Goal: Information Seeking & Learning: Learn about a topic

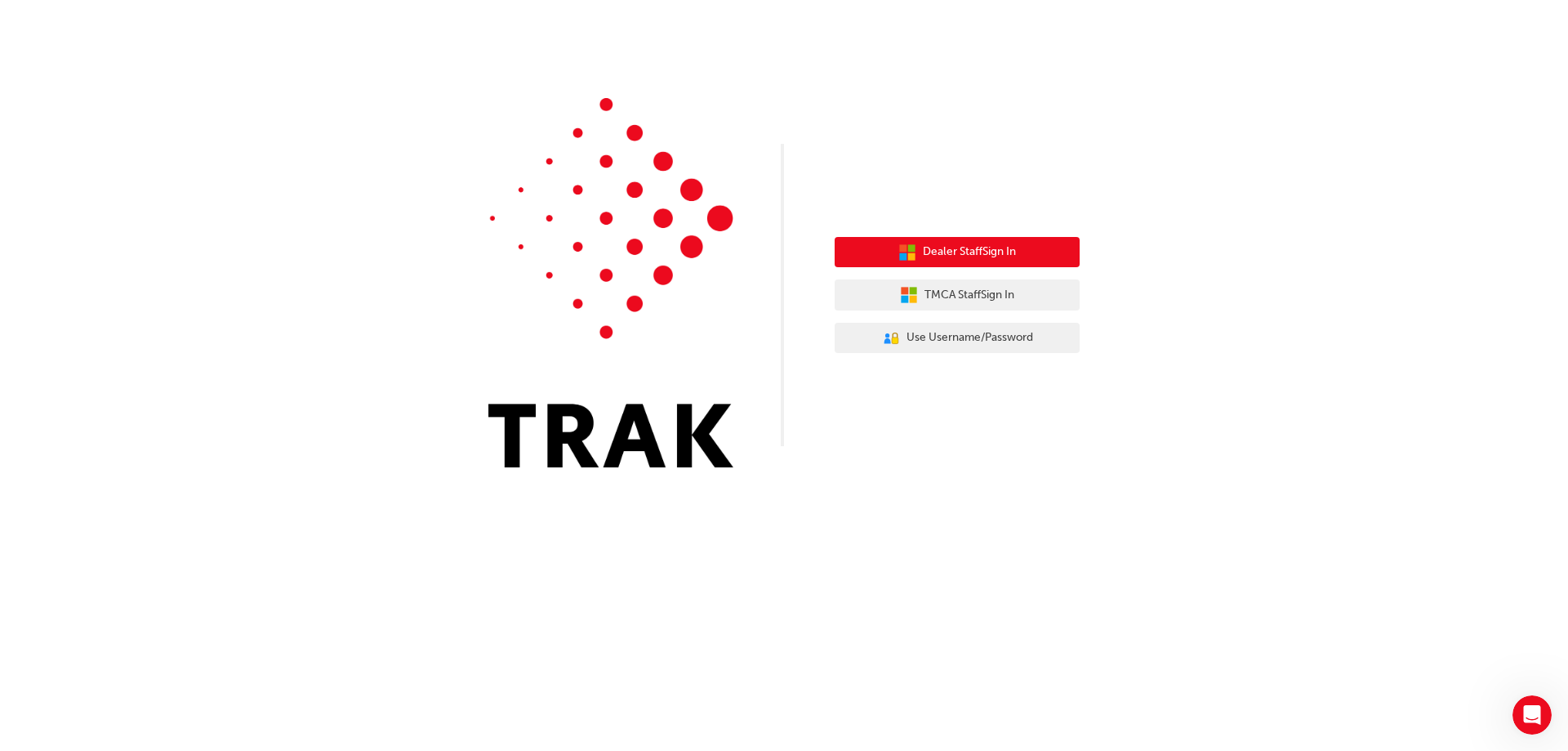
click at [971, 252] on span "Dealer Staff Sign In" at bounding box center [970, 252] width 93 height 18
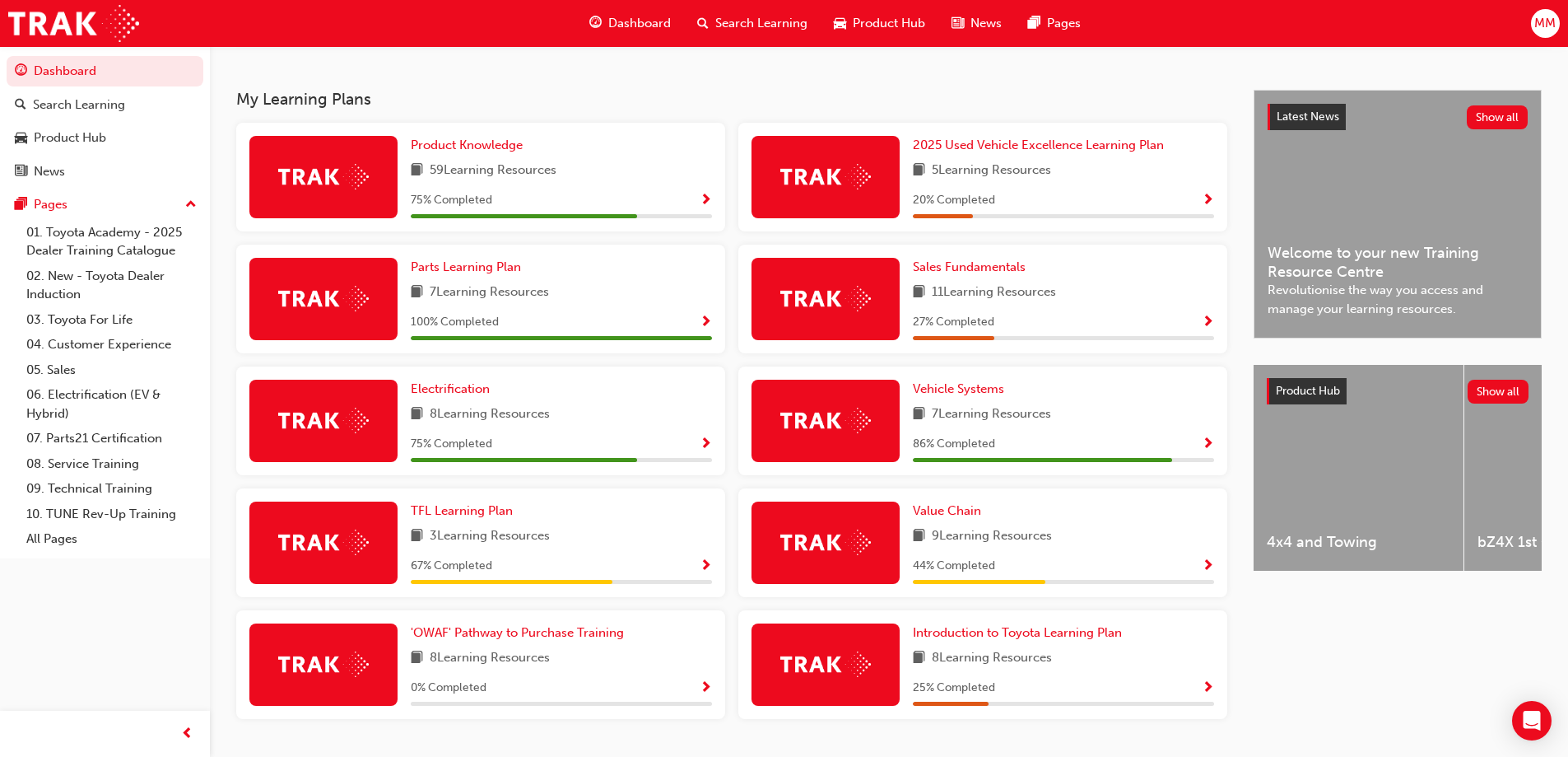
scroll to position [392, 0]
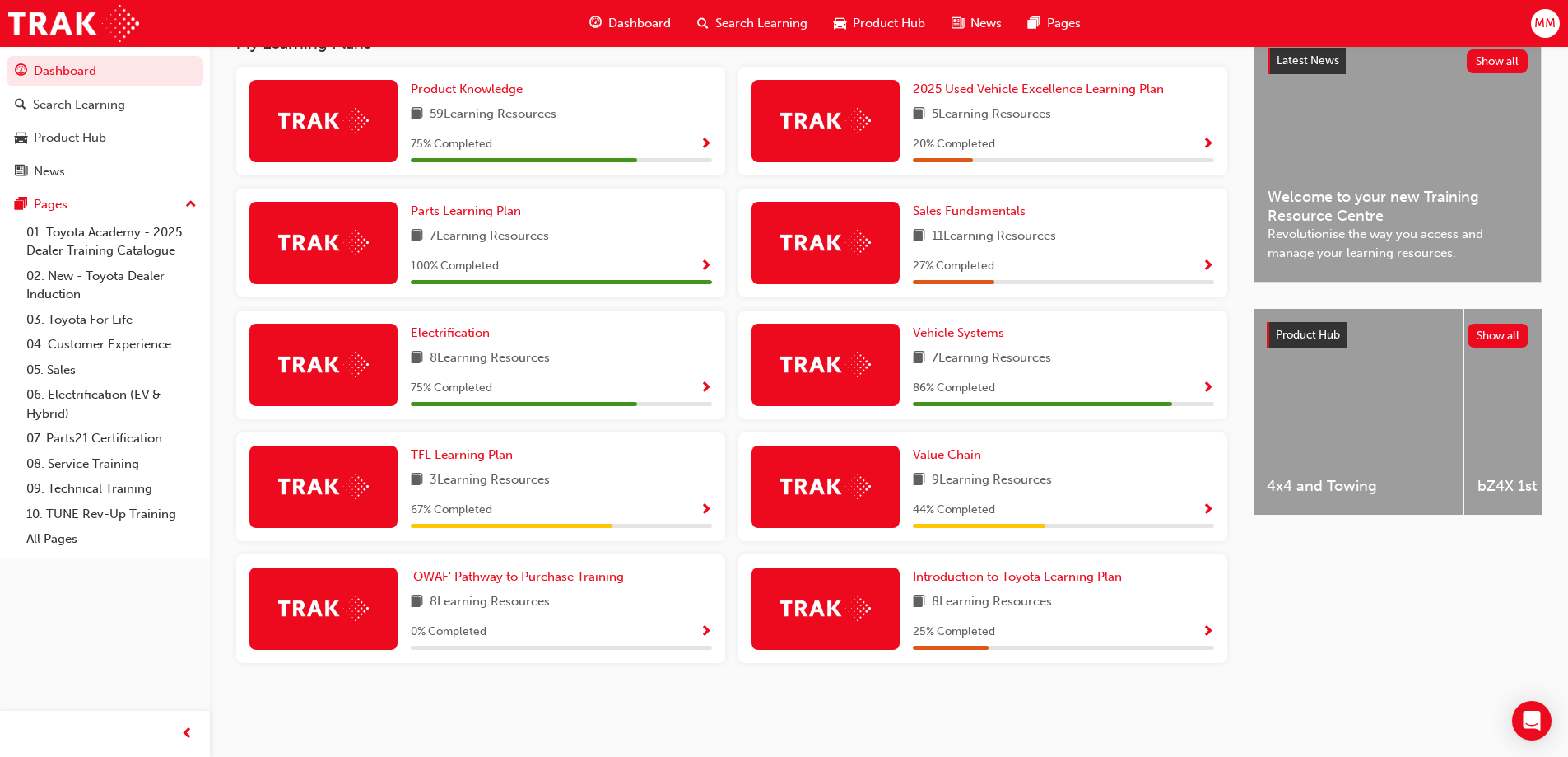
click at [1205, 265] on span "Show Progress" at bounding box center [1208, 267] width 12 height 15
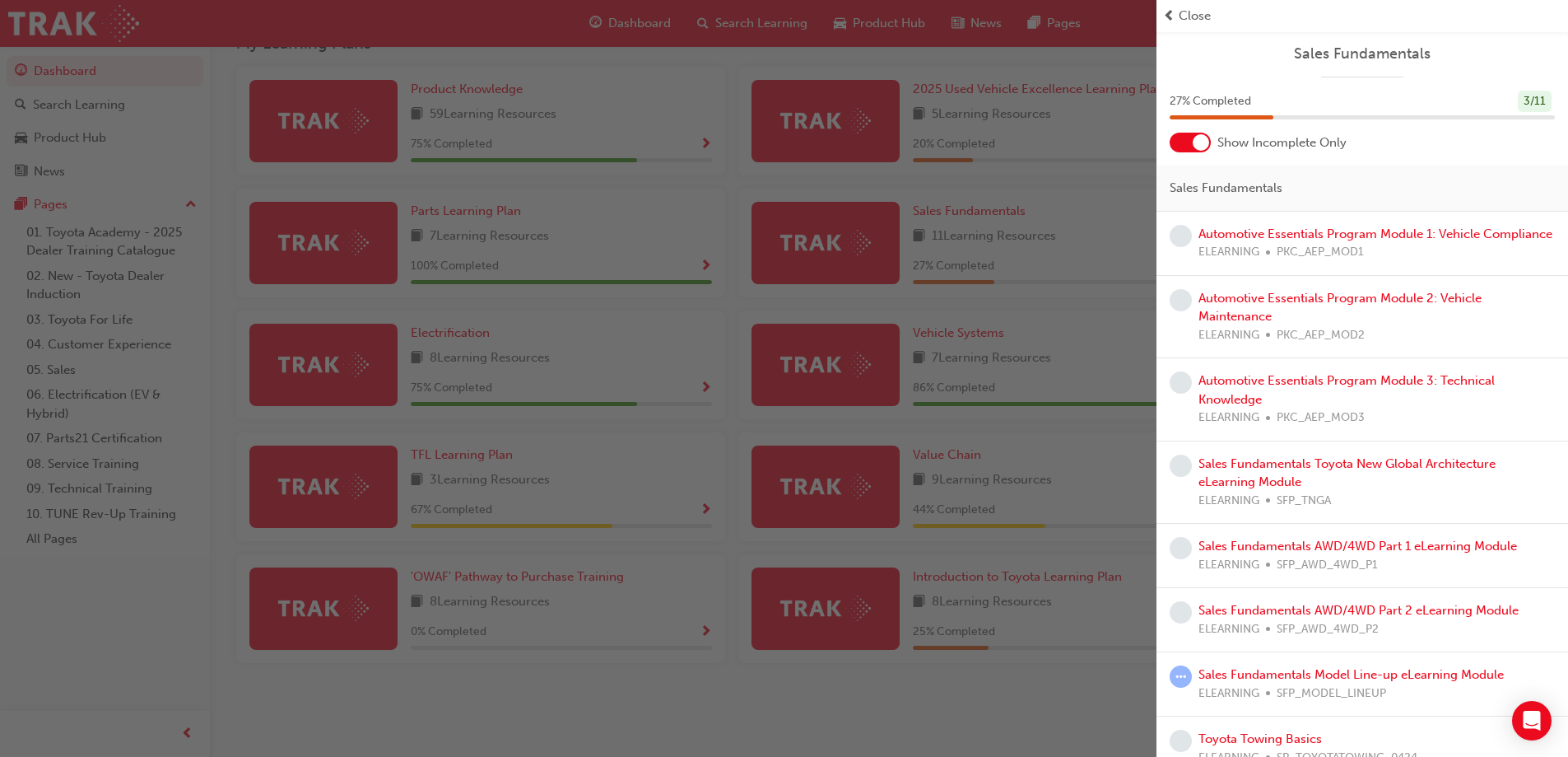
click at [1175, 16] on div "Close" at bounding box center [1361, 15] width 398 height 19
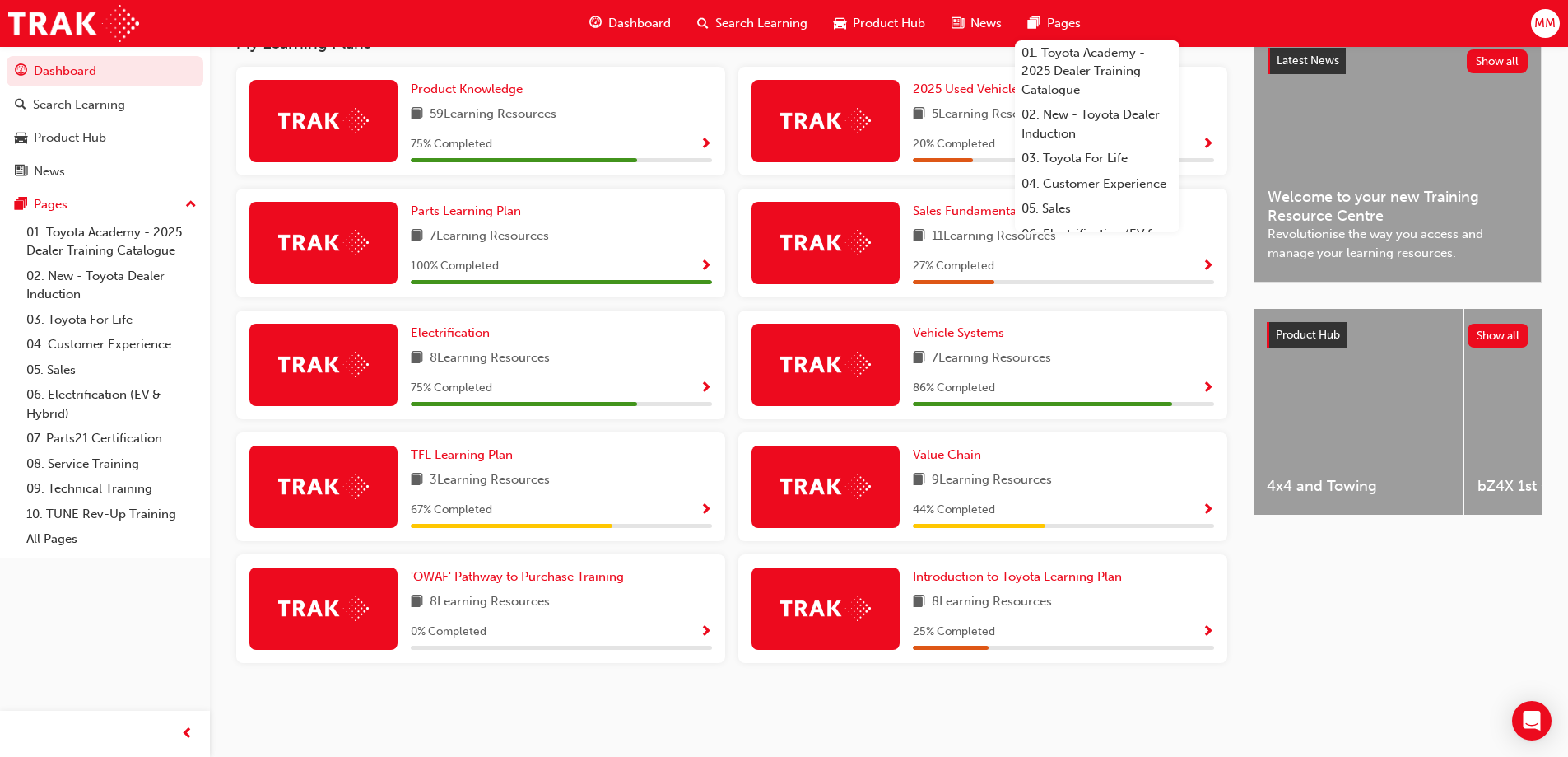
click at [658, 622] on div "0 % Completed" at bounding box center [561, 632] width 301 height 20
click at [706, 631] on span "Show Progress" at bounding box center [705, 632] width 12 height 15
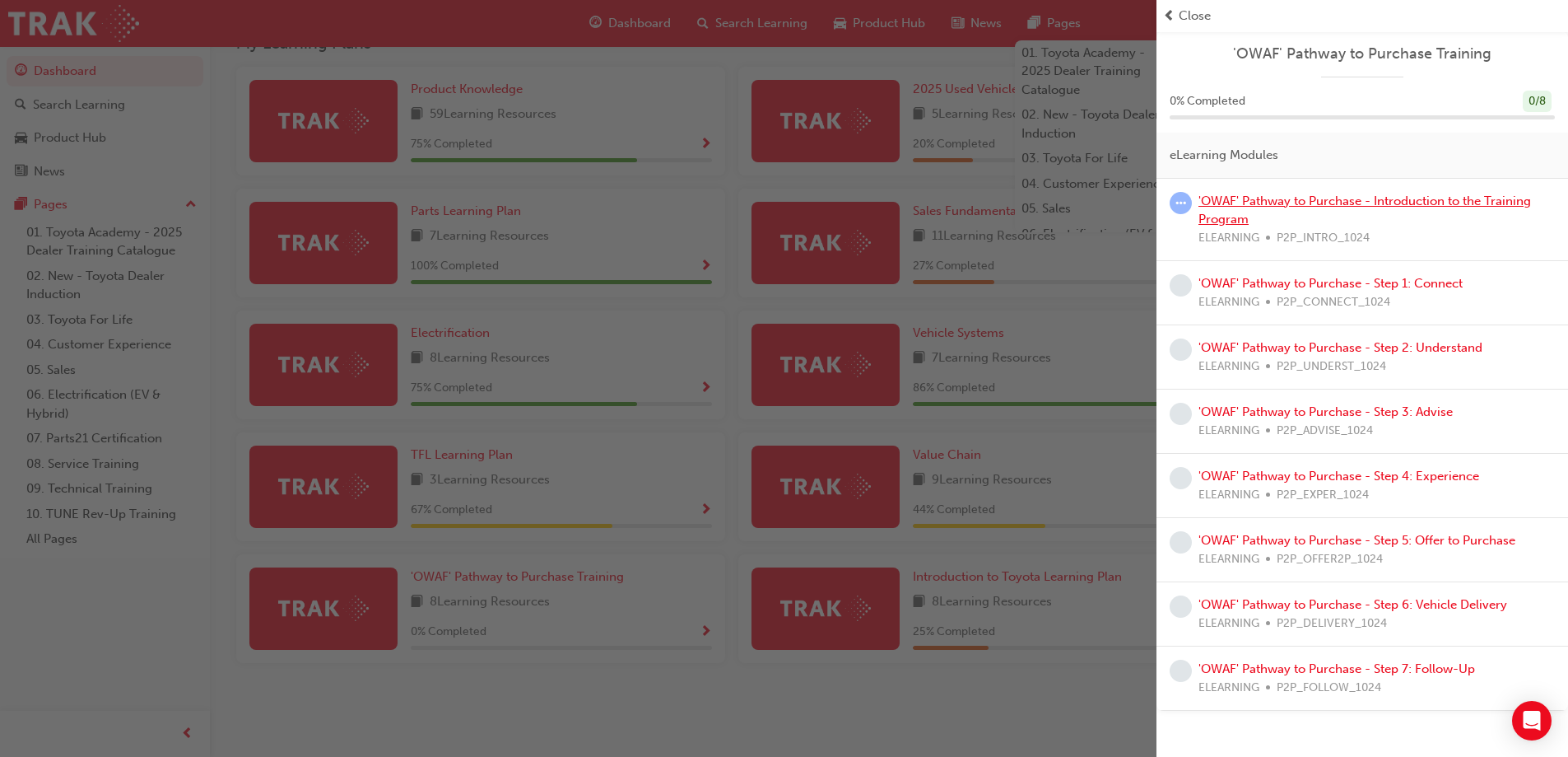
click at [1401, 204] on link "'OWAF' Pathway to Purchase - Introduction to the Training Program" at bounding box center [1364, 210] width 333 height 34
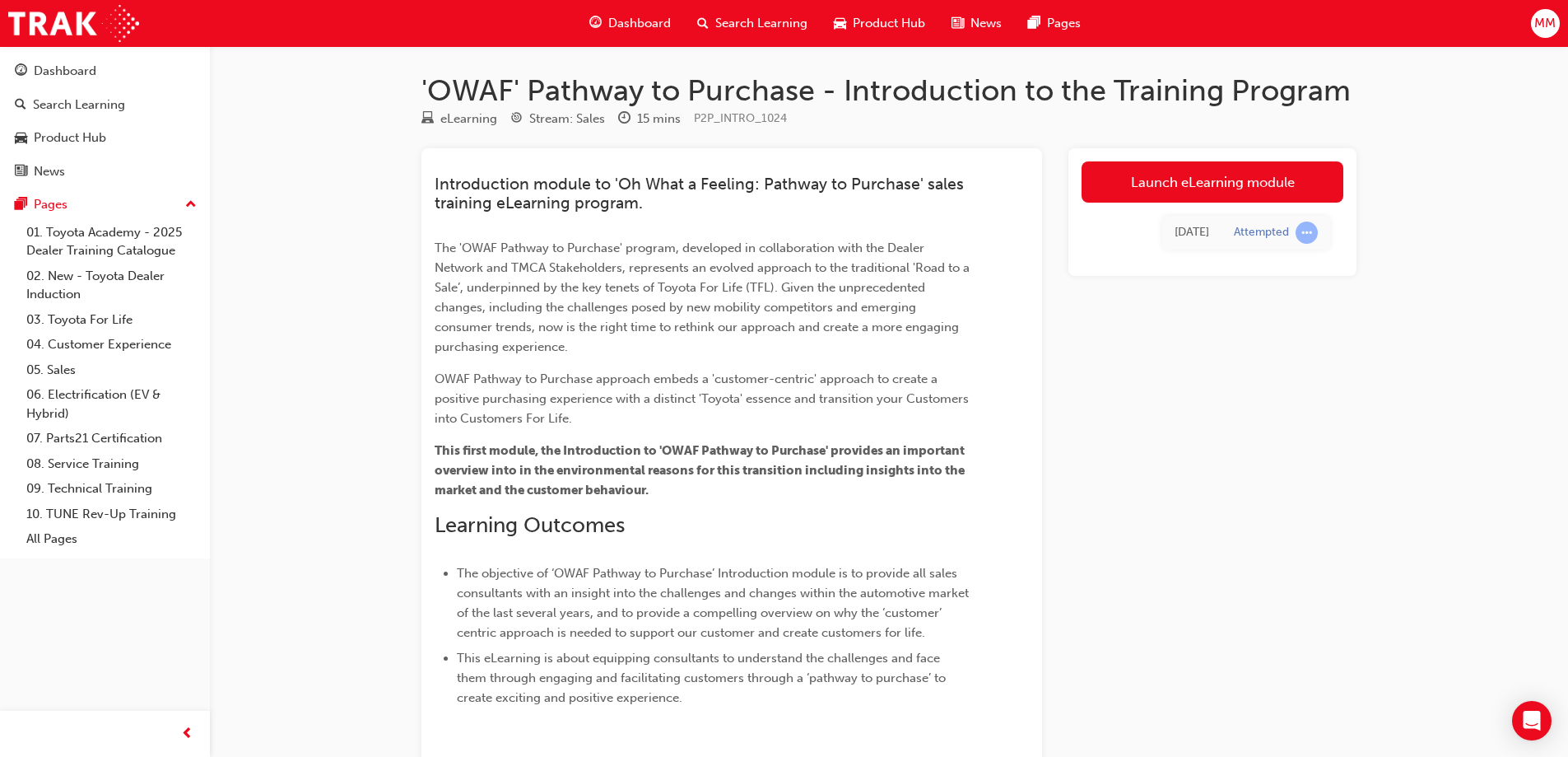
click at [1468, 160] on div "'OWAF' Pathway to Purchase - Introduction to the Training Program eLearning Str…" at bounding box center [784, 472] width 1568 height 943
click at [1213, 193] on link "Launch eLearning module" at bounding box center [1212, 182] width 261 height 42
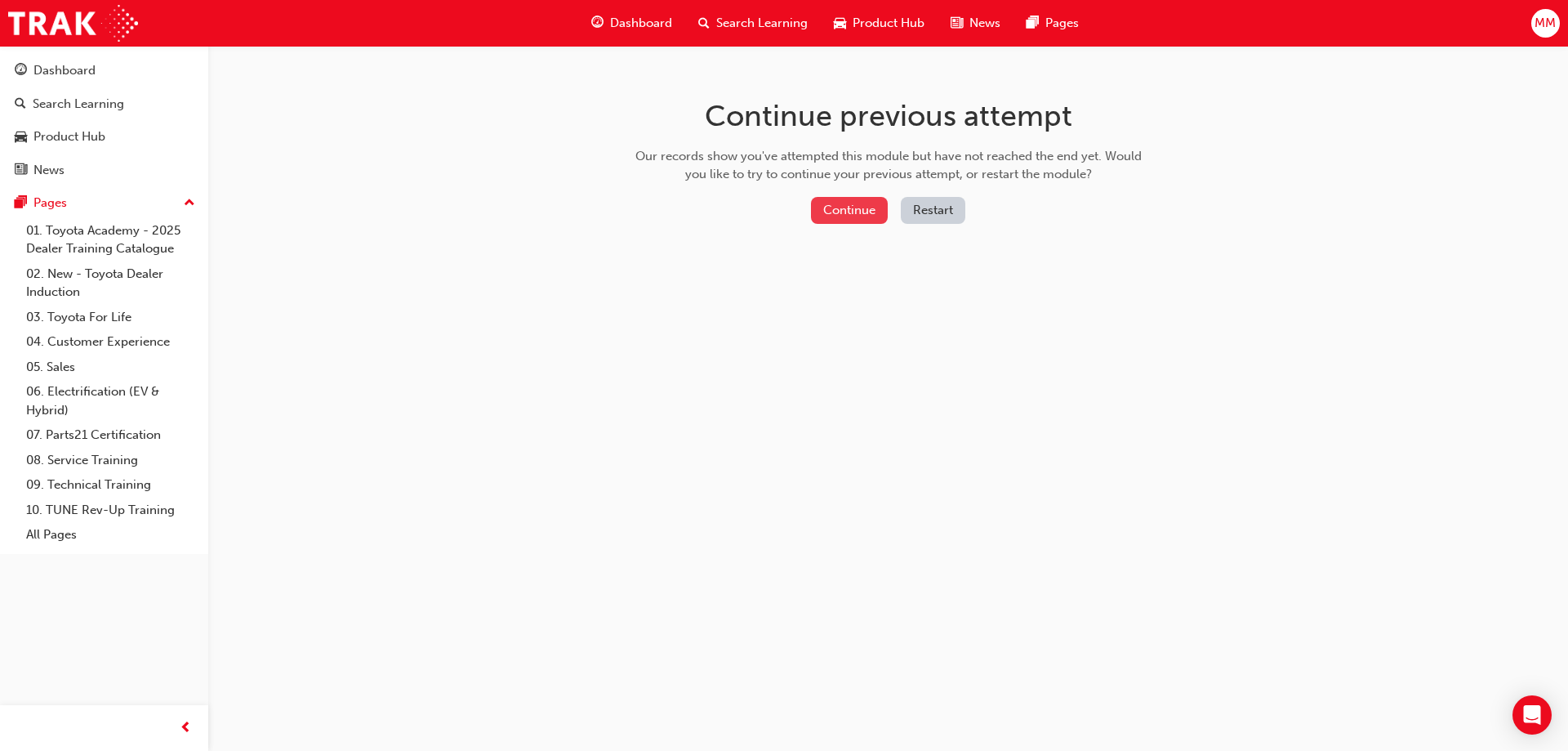
click at [854, 211] on button "Continue" at bounding box center [850, 210] width 77 height 27
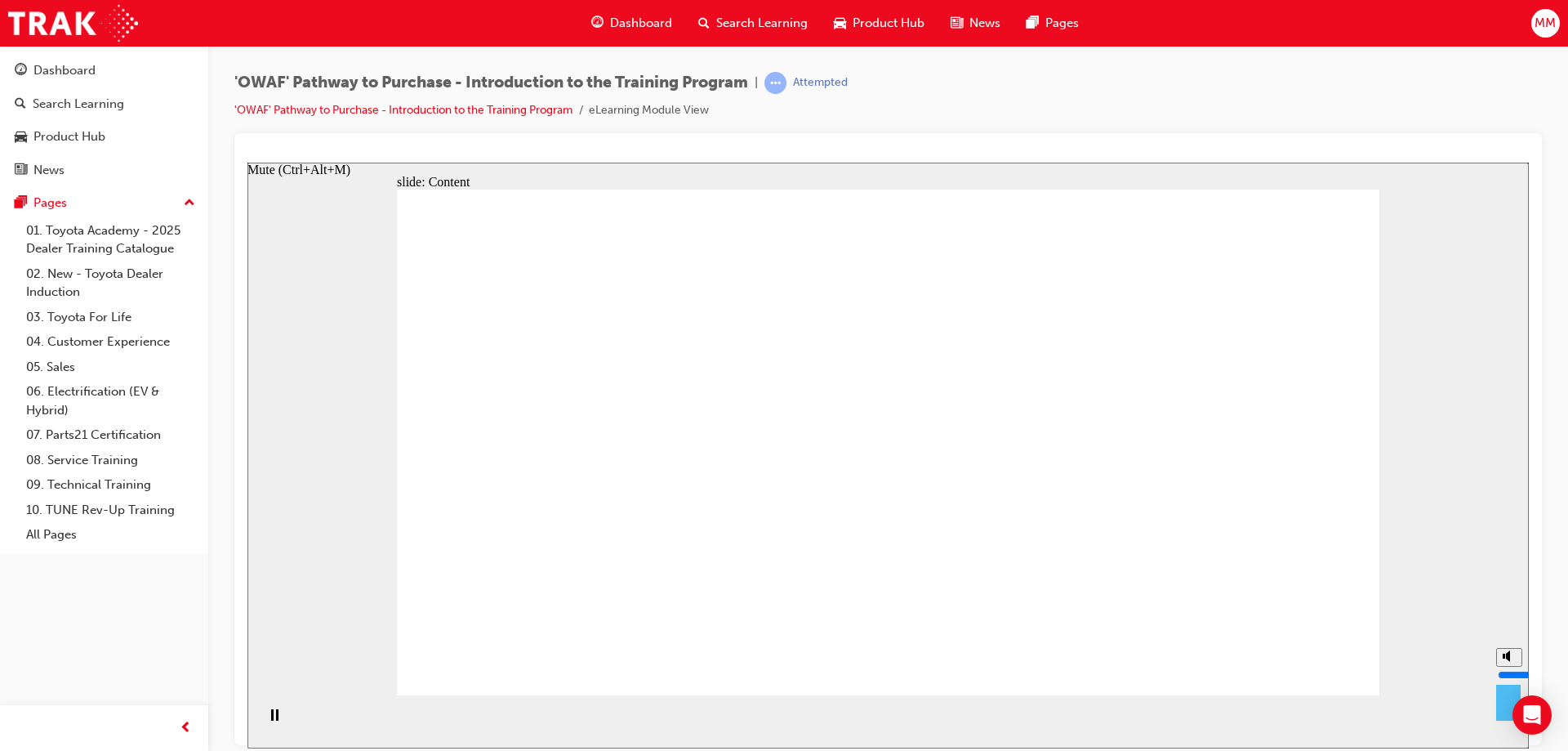
click at [1508, 661] on polygon "Mute (Ctrl+Alt+M)" at bounding box center [1508, 655] width 4 height 11
click at [365, 176] on div "Unmute (Ctrl+Alt+M)" at bounding box center [306, 169] width 117 height 15
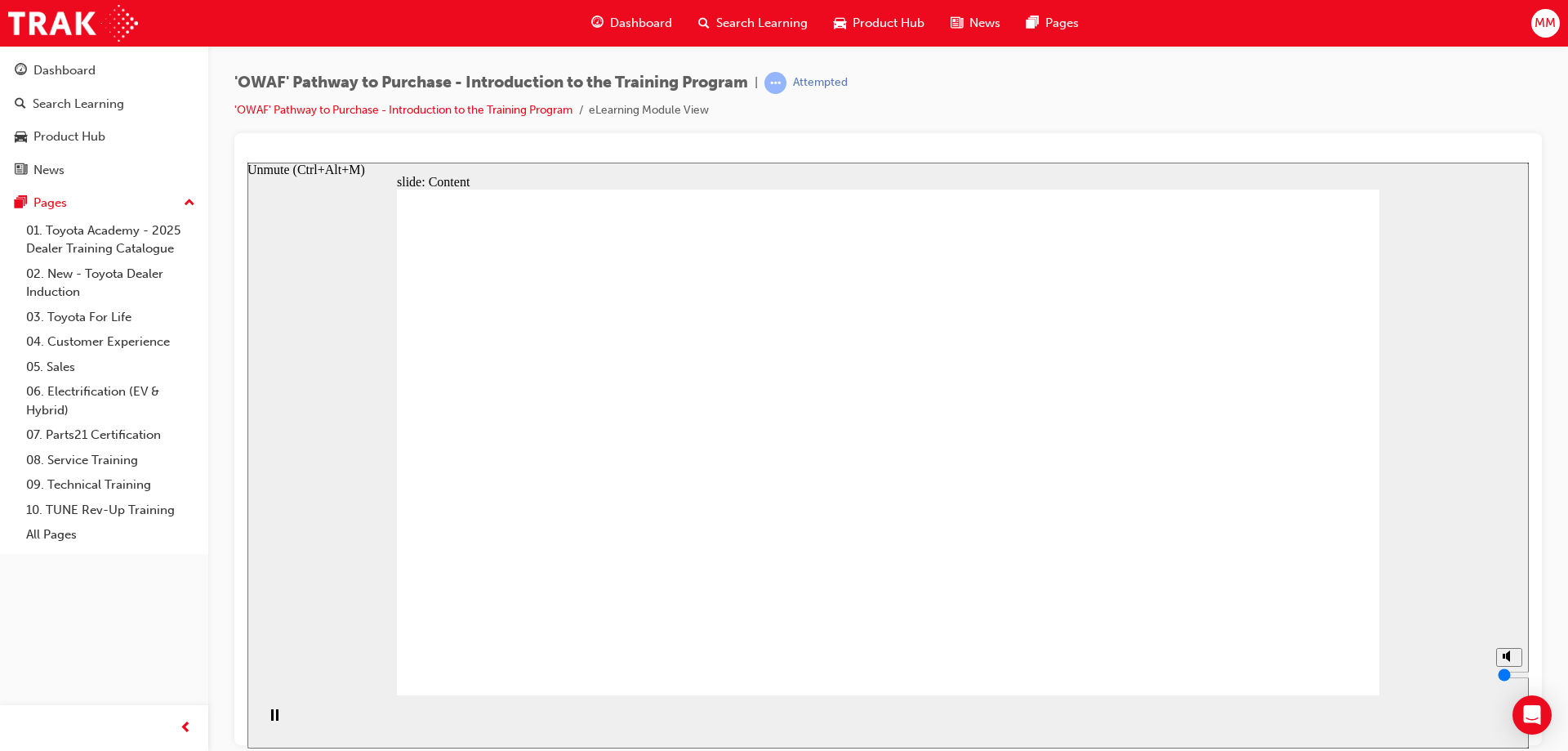
click at [1502, 658] on rect "Unmute (Ctrl+Alt+M)" at bounding box center [1503, 655] width 3 height 5
drag, startPoint x: 1509, startPoint y: 661, endPoint x: 1511, endPoint y: 677, distance: 16.1
click at [1511, 677] on input "volume" at bounding box center [1550, 674] width 105 height 13
click at [1490, 570] on div "slide: Content Rectangle 1 Oval 1 MENU Line 1 RESOURCES Line 1 Rectangle 1 arro…" at bounding box center [887, 455] width 1282 height 585
click at [1509, 677] on input "volume" at bounding box center [1550, 674] width 105 height 13
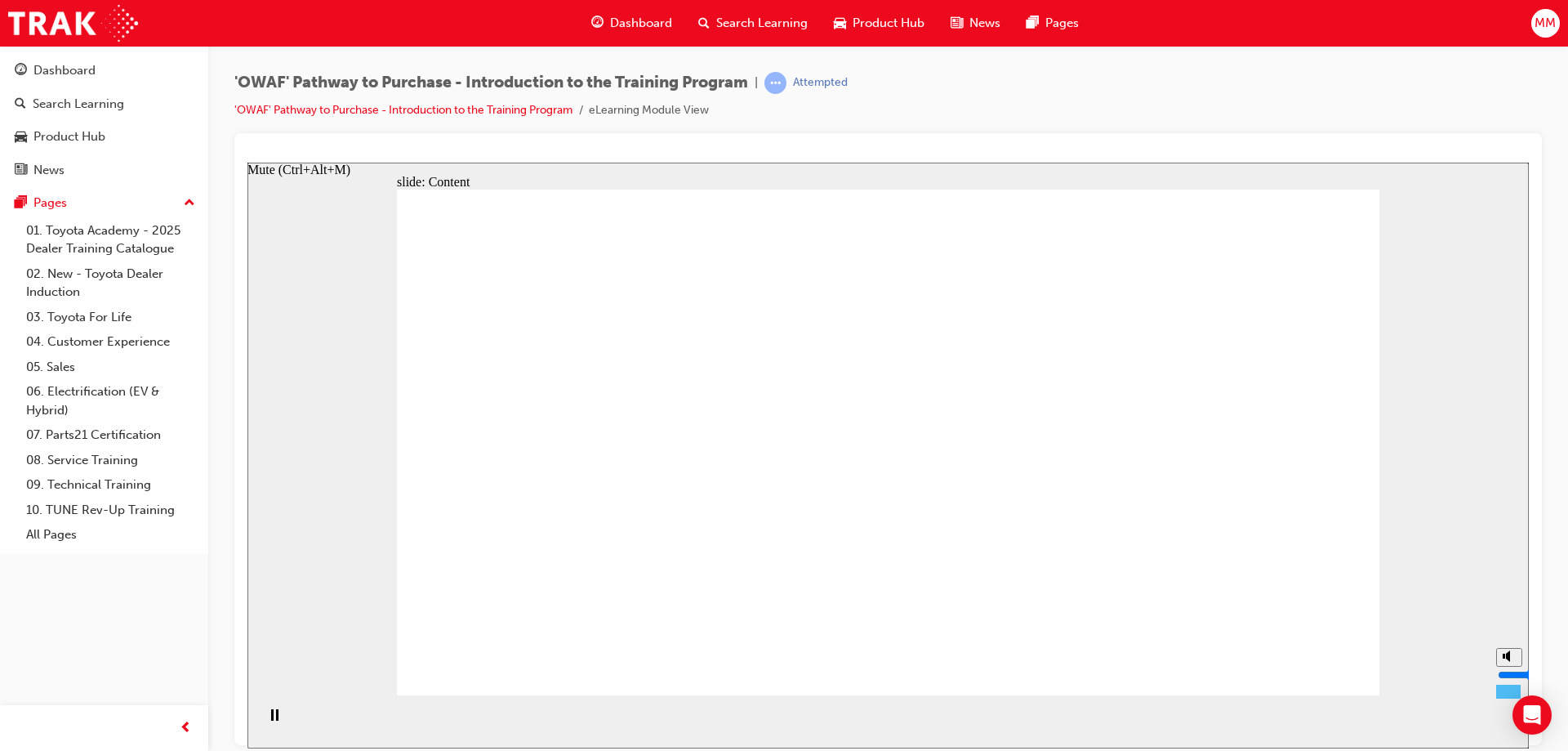
type input "3"
click at [1515, 678] on input "volume" at bounding box center [1550, 674] width 105 height 13
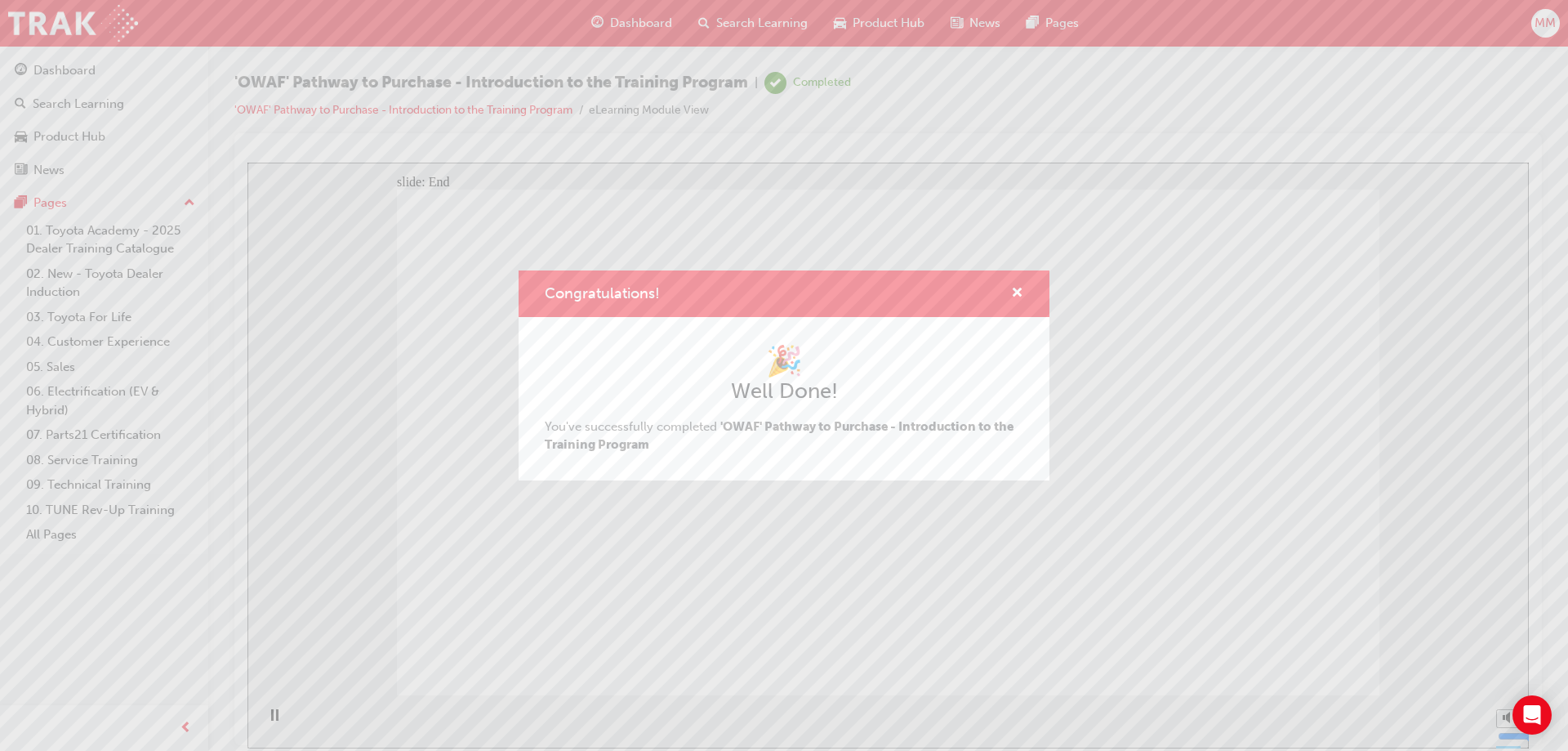
click at [1326, 563] on div "Congratulations! 🎉 Well Done! You've successfully completed 'OWAF' Pathway to P…" at bounding box center [784, 375] width 1568 height 751
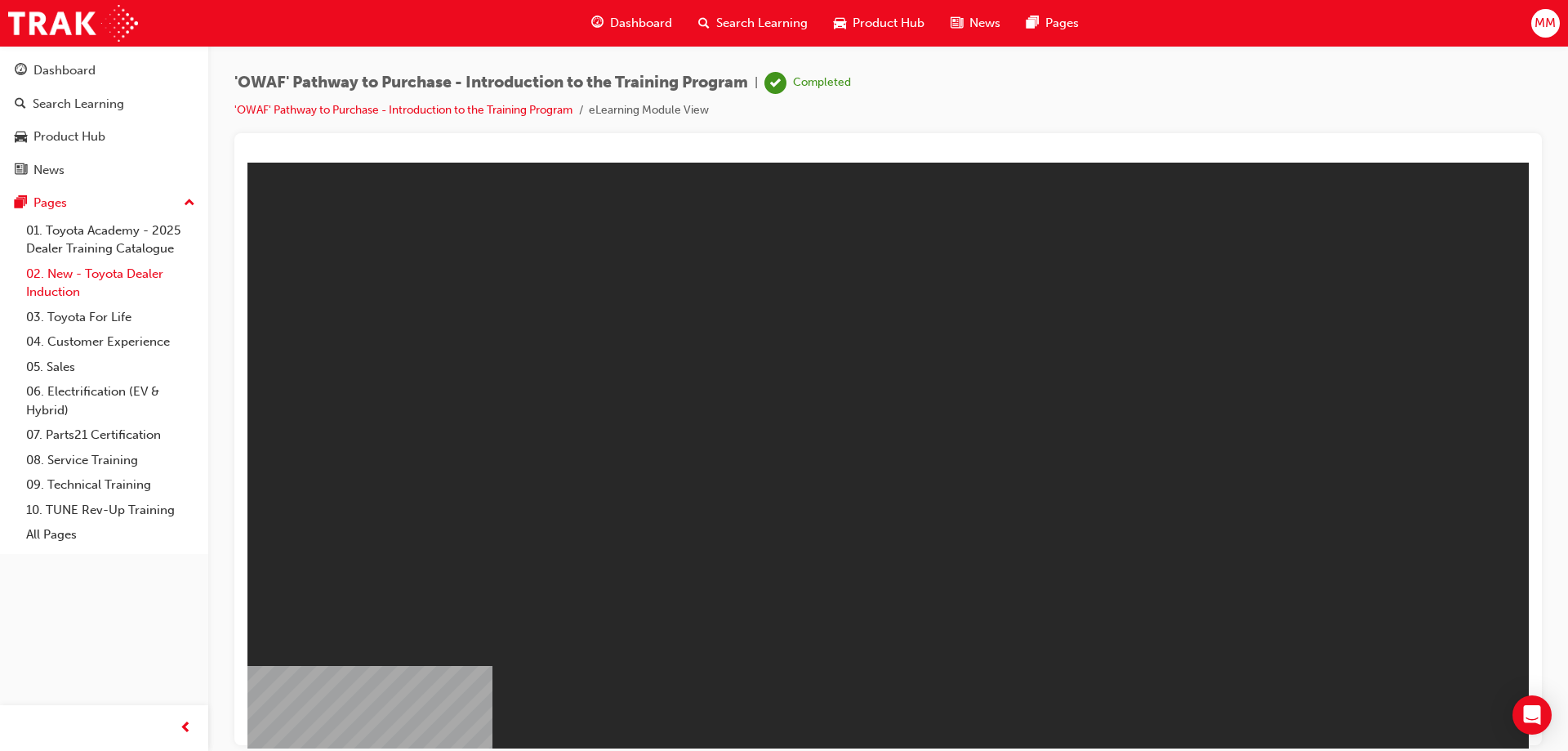
click at [134, 275] on link "02. New - Toyota Dealer Induction" at bounding box center [110, 282] width 182 height 43
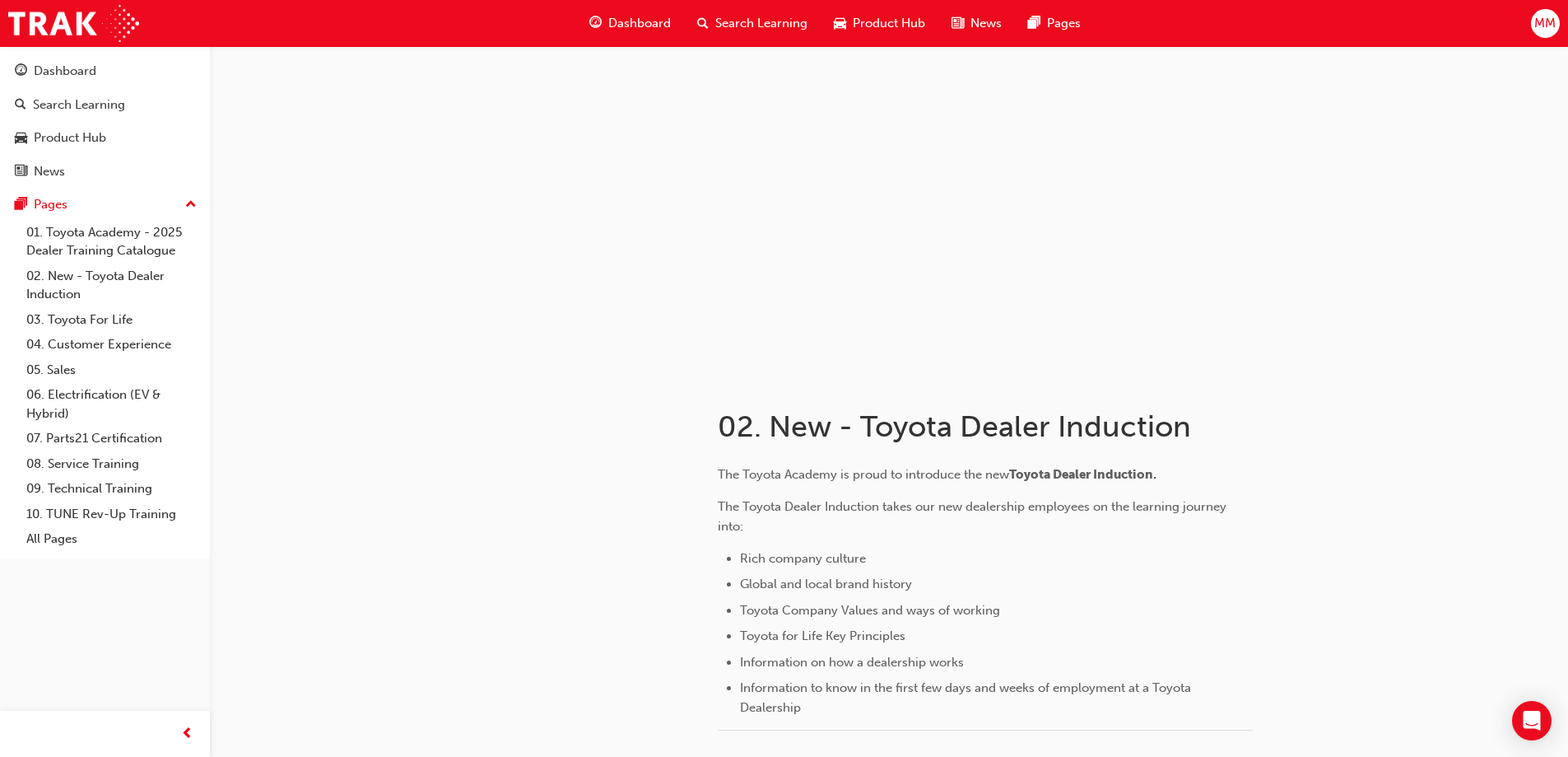
click at [619, 19] on span "Dashboard" at bounding box center [639, 23] width 63 height 19
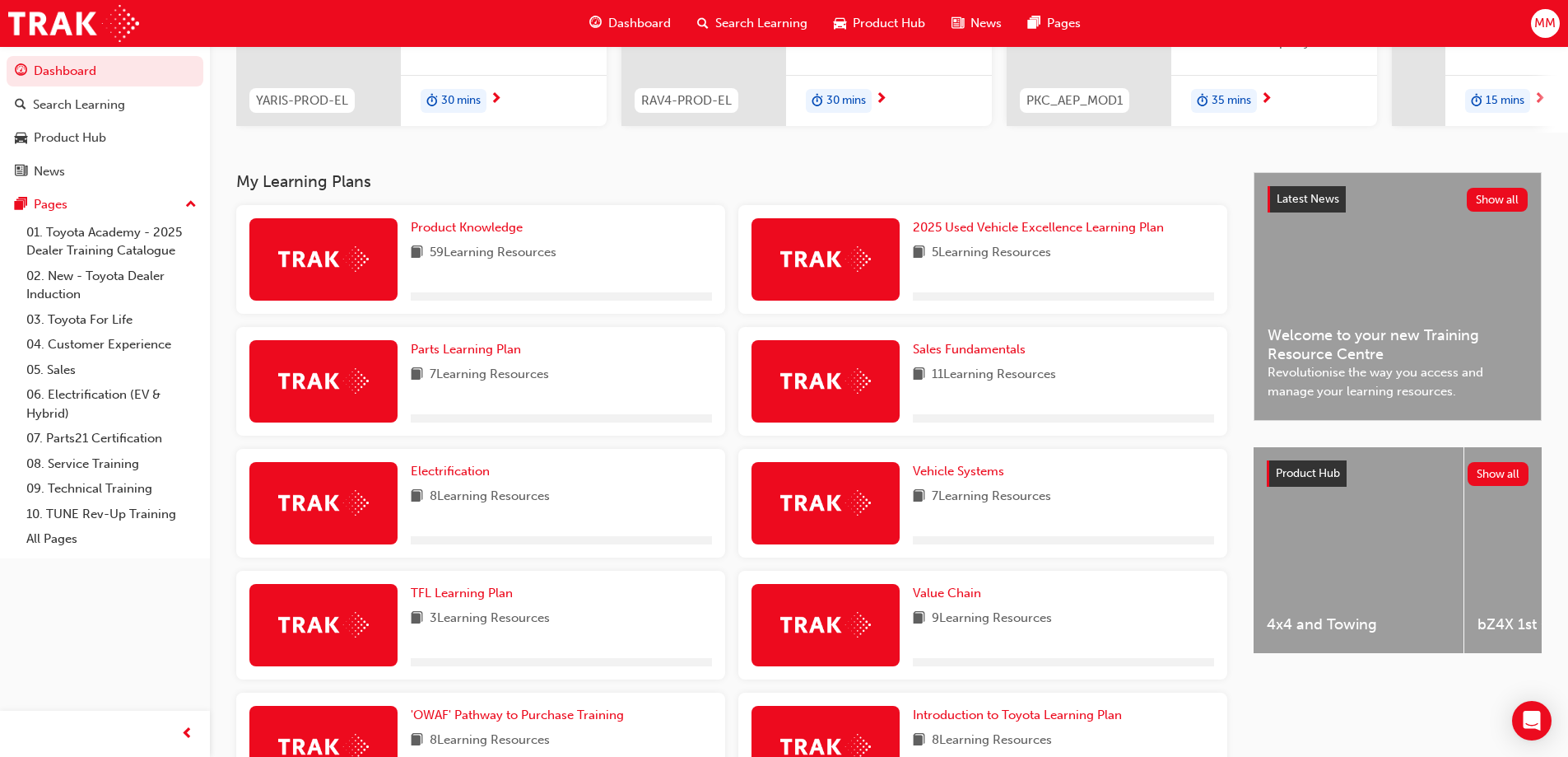
scroll to position [392, 0]
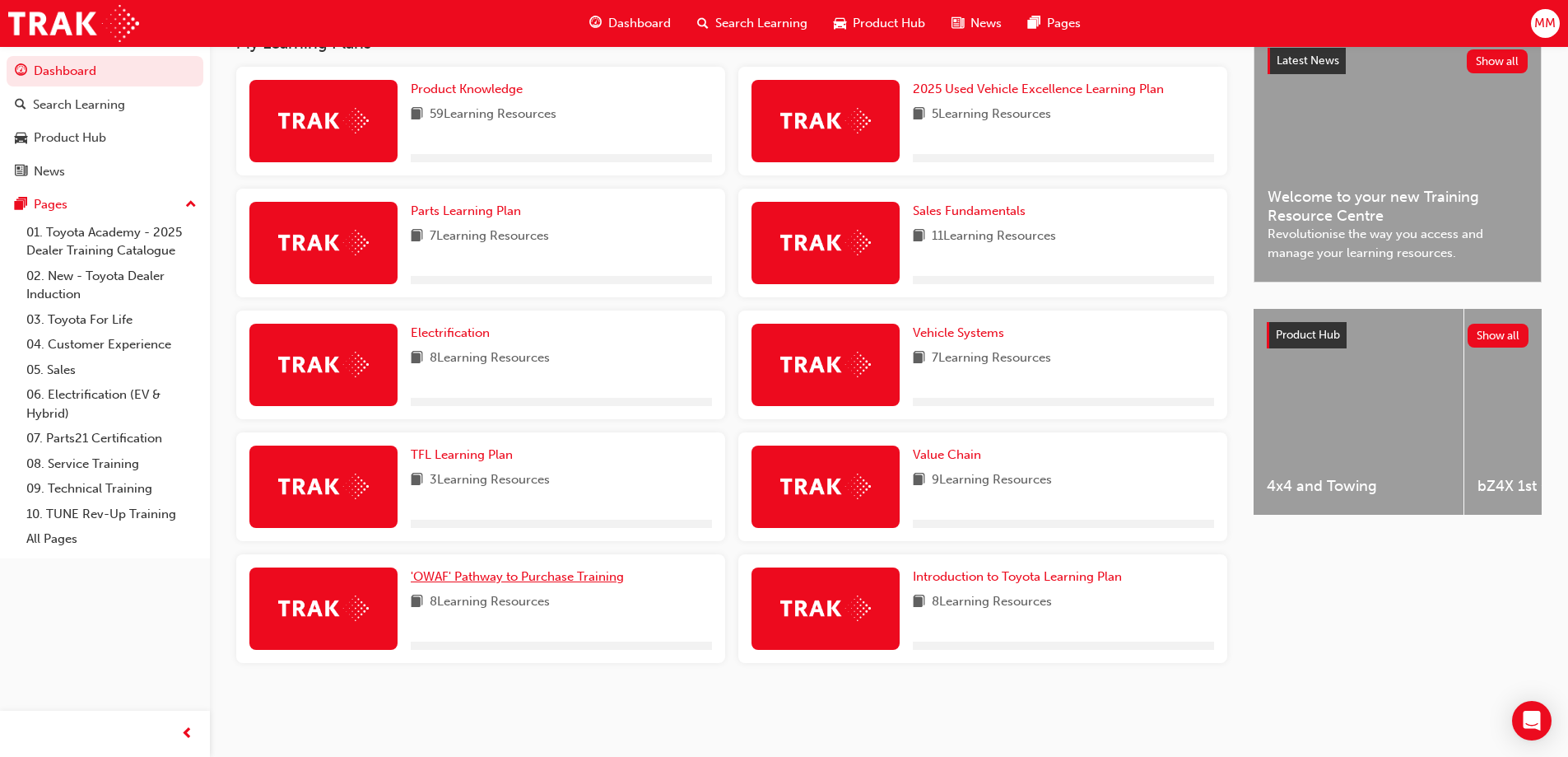
click at [512, 580] on span "'OWAF' Pathway to Purchase Training" at bounding box center [516, 576] width 213 height 15
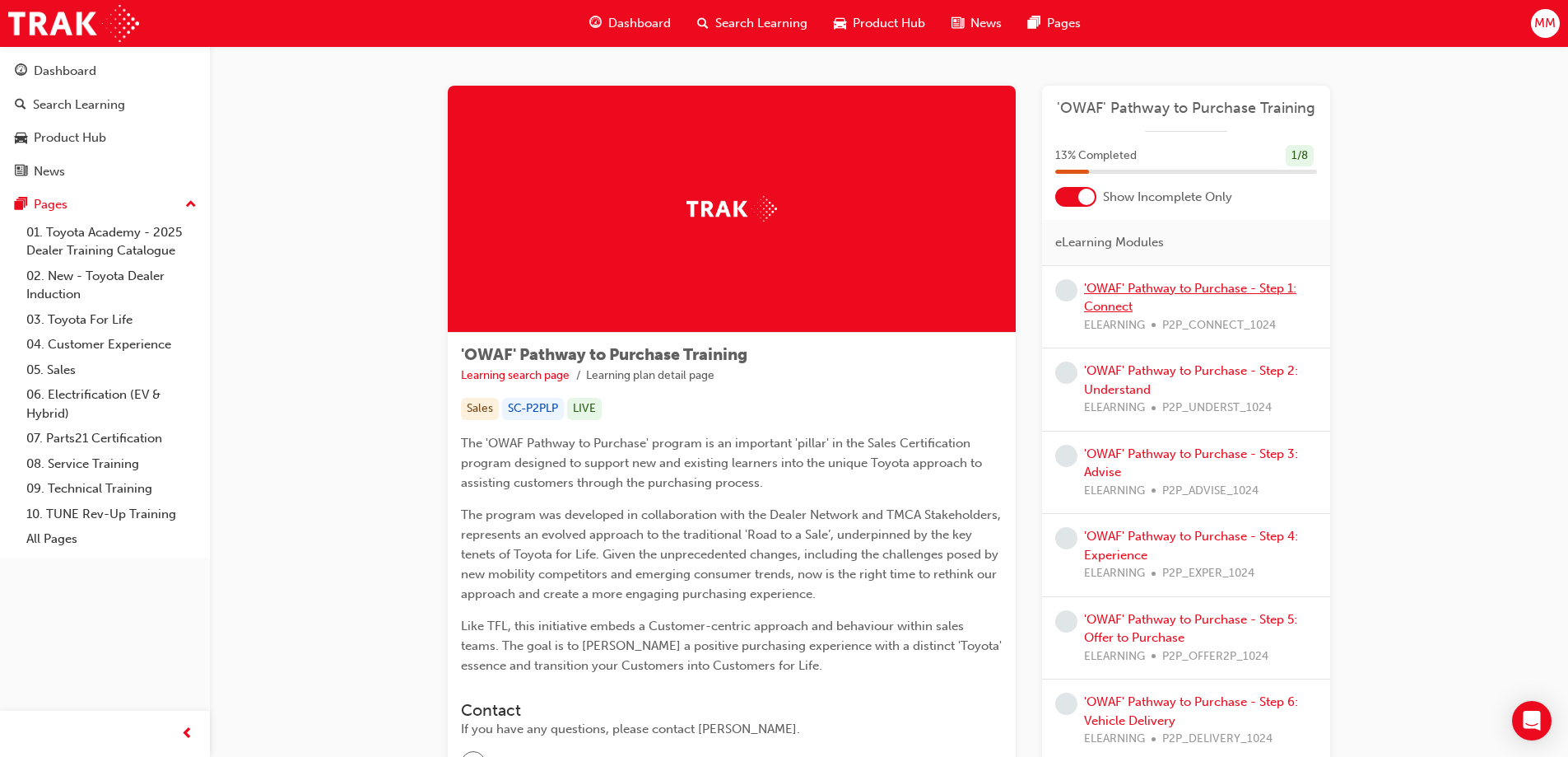
click at [1180, 291] on link "'OWAF' Pathway to Purchase - Step 1: Connect" at bounding box center [1190, 298] width 213 height 34
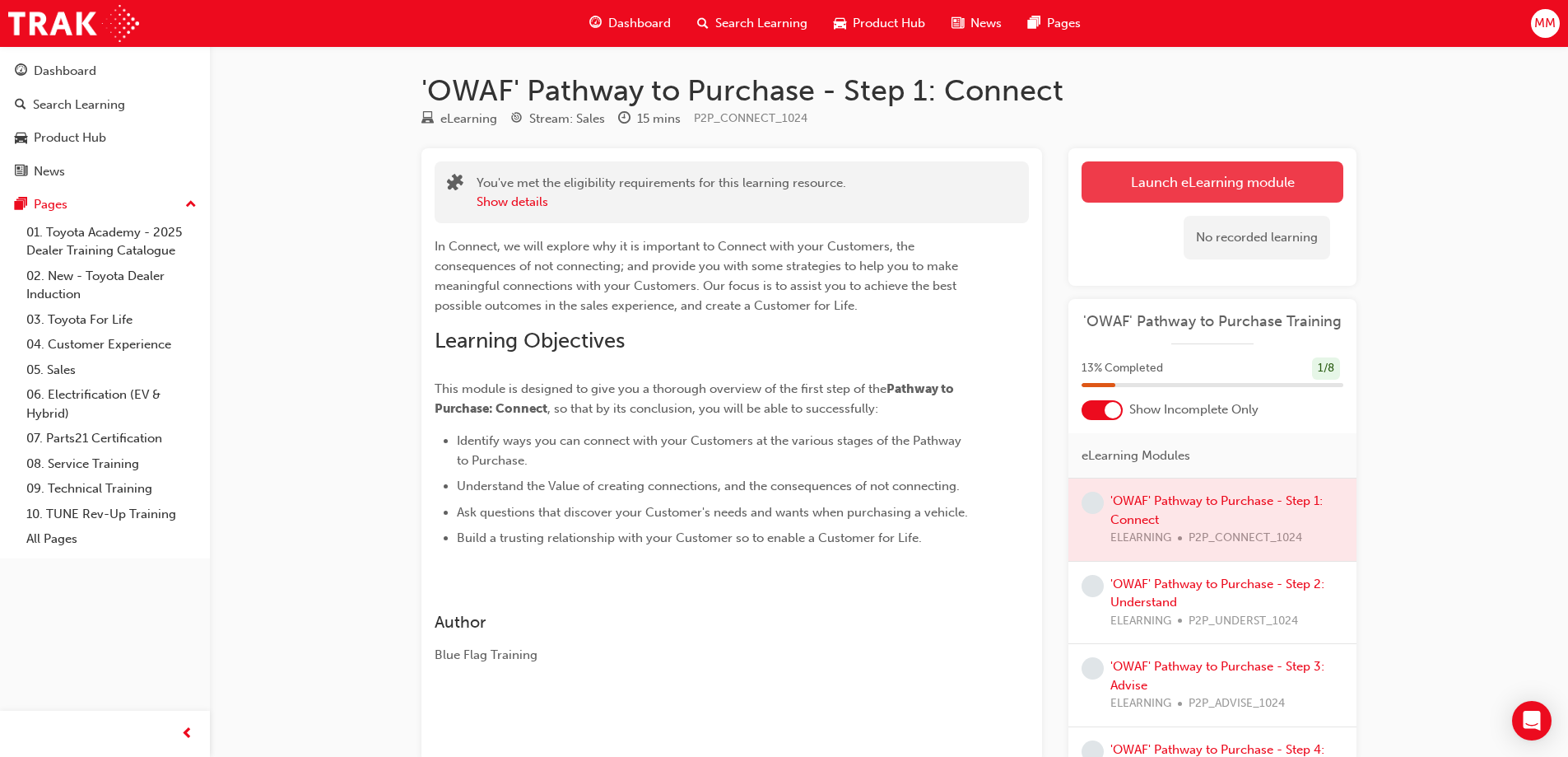
click at [1205, 172] on link "Launch eLearning module" at bounding box center [1212, 182] width 261 height 42
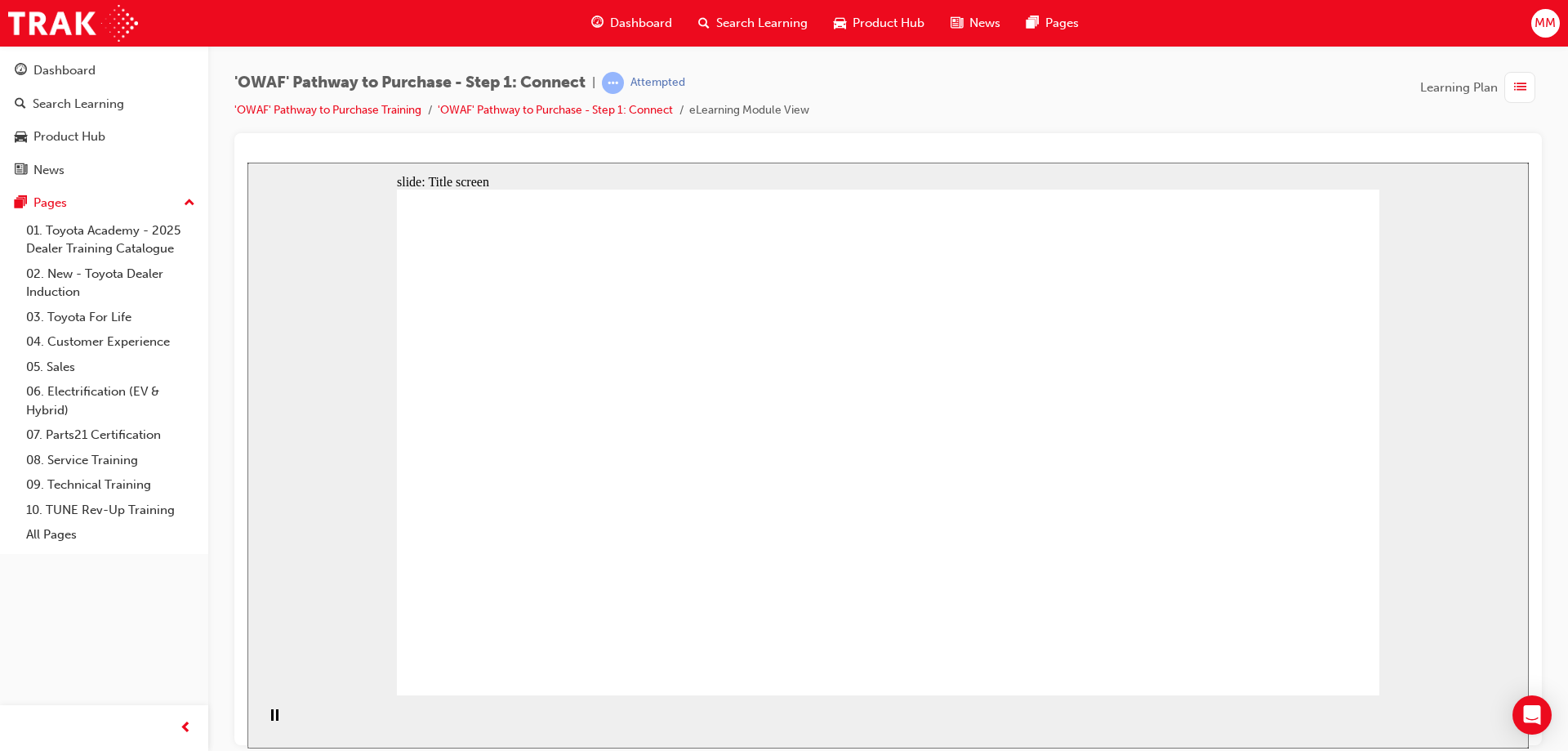
click at [1476, 558] on div "slide: Title screen Oval 1 Rectangle OWAF Pathway to Purchase Step 1: Connect H…" at bounding box center [887, 455] width 1282 height 585
click at [1414, 464] on div "slide: Introduction Rectangle Oval 3 Oval 1 Oval 3 Oval 3 Step 1: Connect Custo…" at bounding box center [887, 455] width 1282 height 585
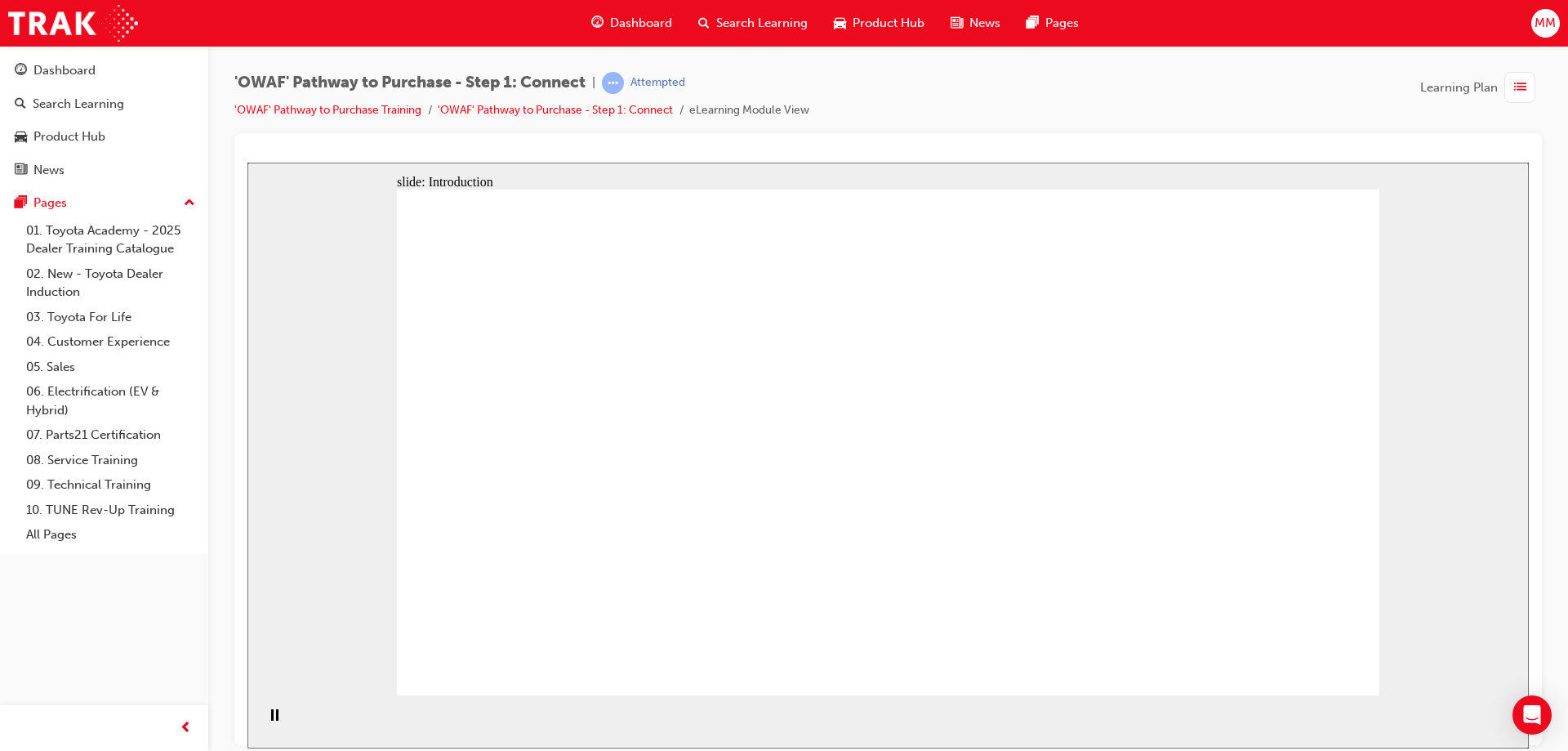
drag, startPoint x: 1102, startPoint y: 570, endPoint x: 1030, endPoint y: 574, distance: 72.1
drag, startPoint x: 985, startPoint y: 580, endPoint x: 976, endPoint y: 563, distance: 19.2
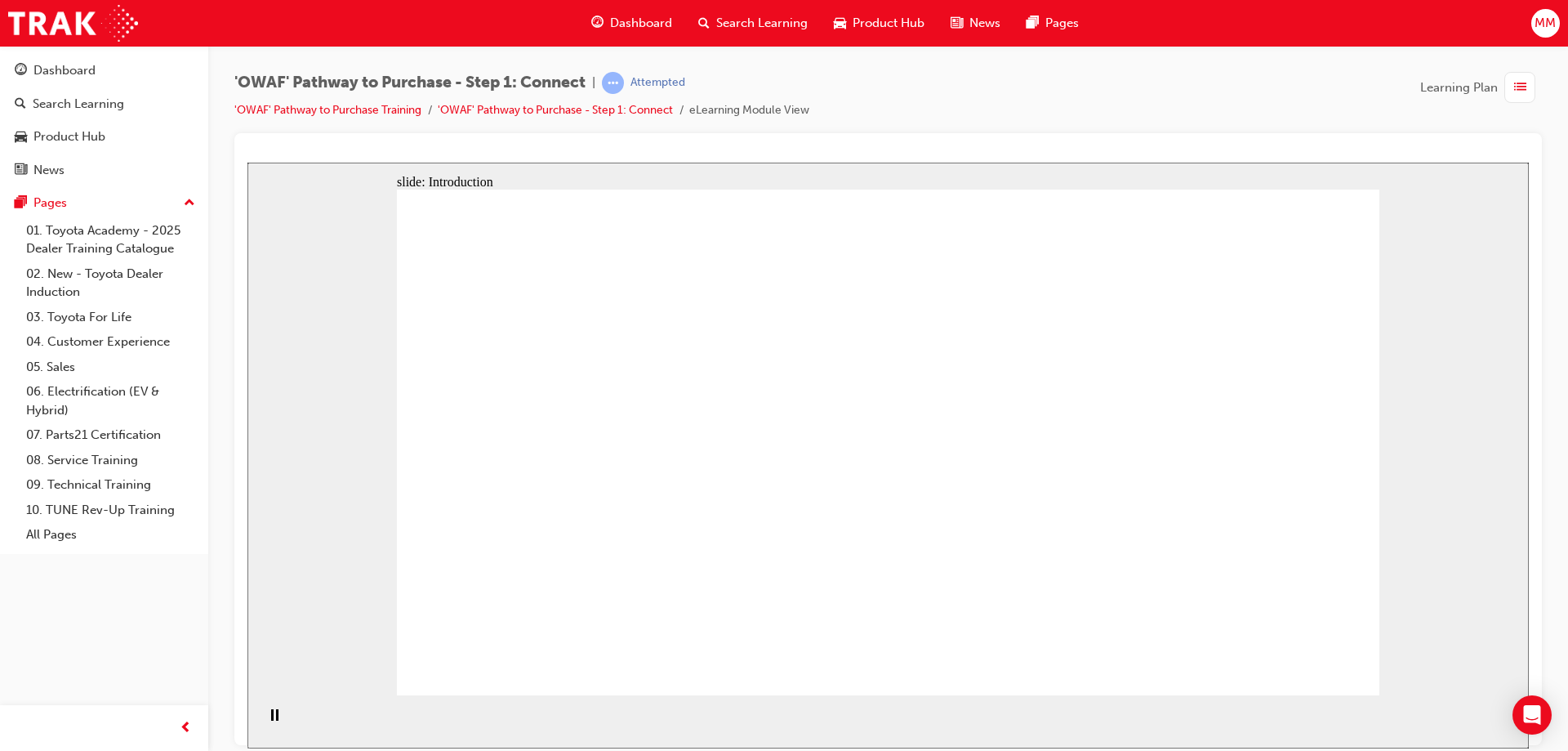
drag, startPoint x: 917, startPoint y: 488, endPoint x: 909, endPoint y: 437, distance: 51.6
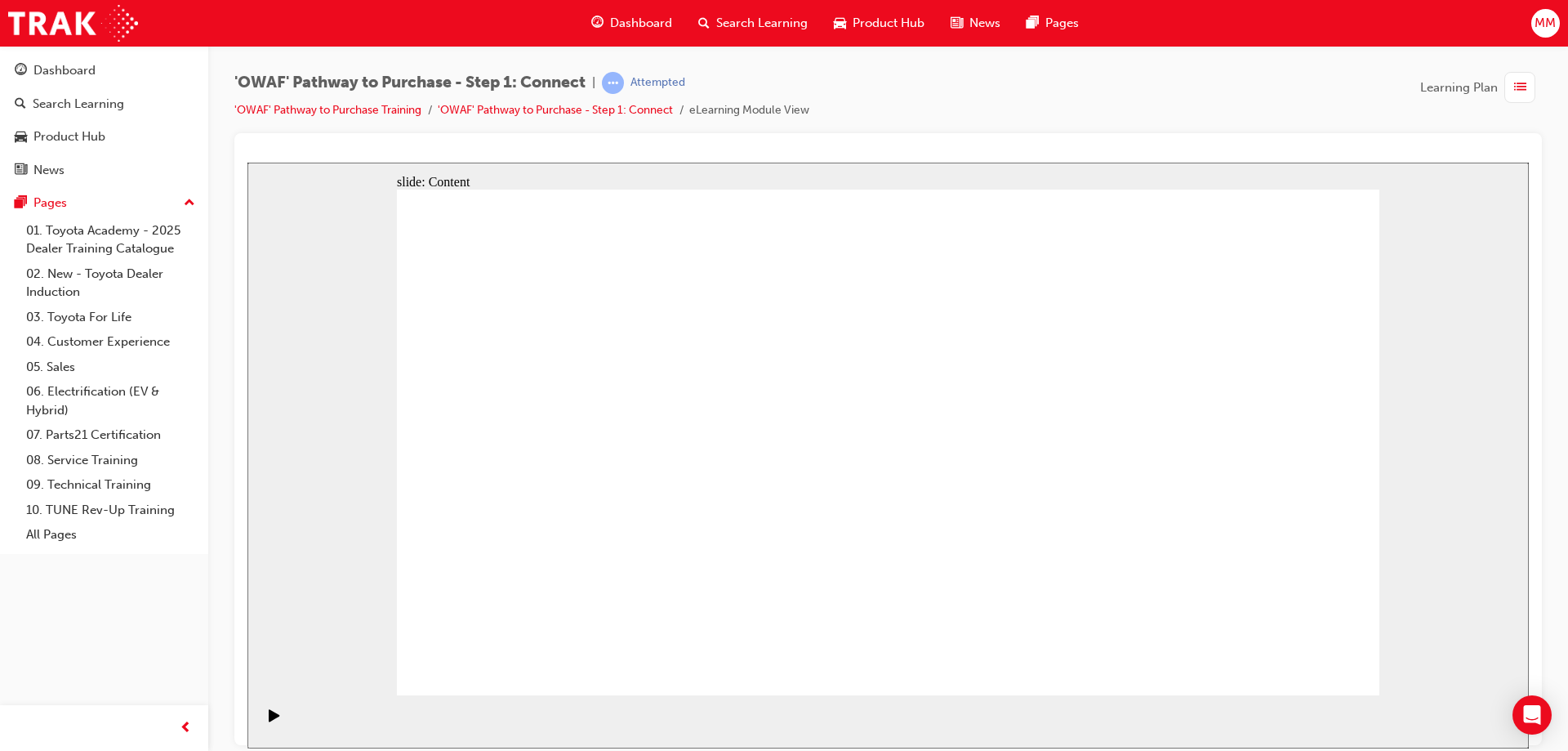
click at [1429, 594] on div "slide: Content Rectangle 1 Introduction The Value of Connection Connecting with…" at bounding box center [887, 455] width 1282 height 585
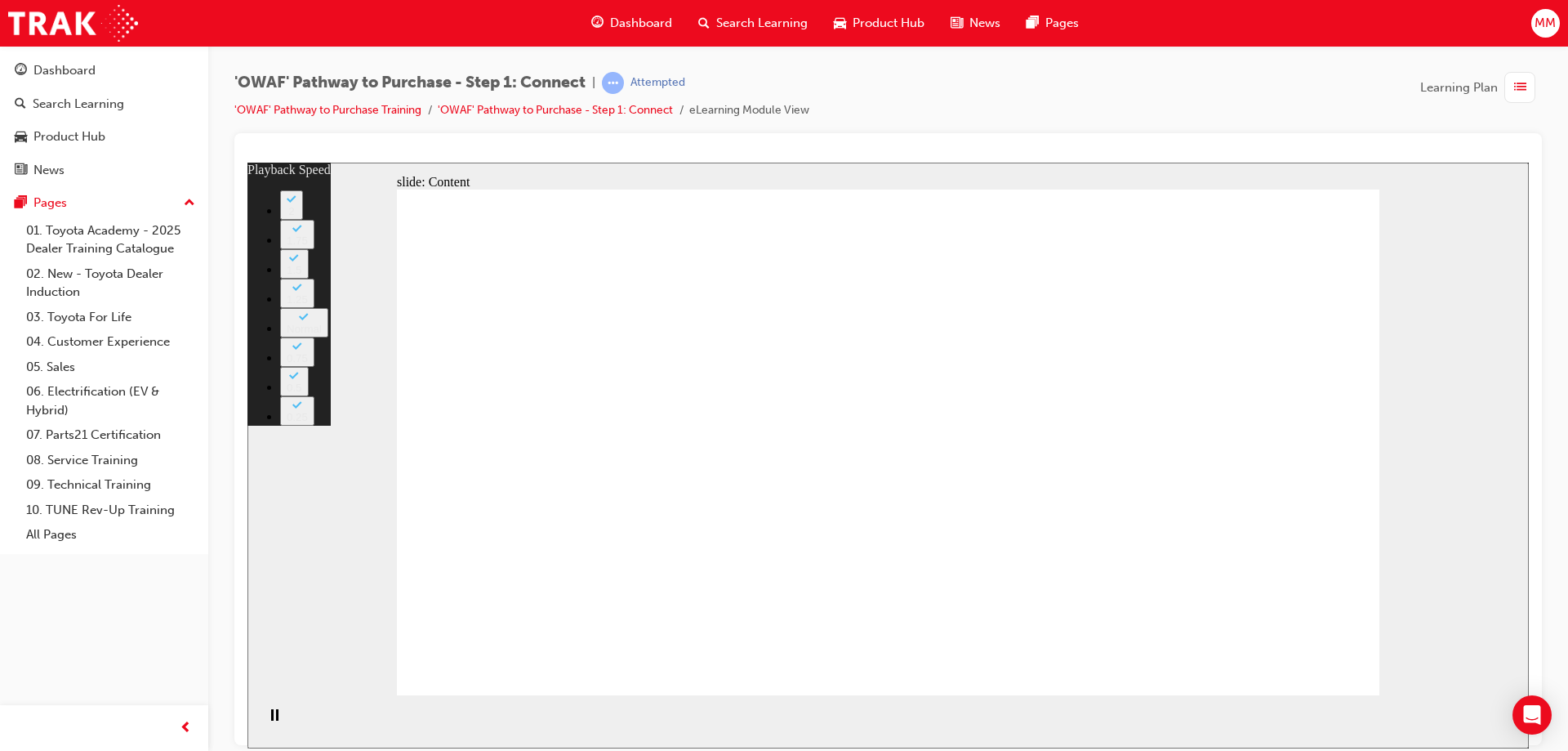
click at [1413, 623] on div "slide: Content Authentic Connections Group 1 Rectangle 1 And we can certainly i…" at bounding box center [887, 455] width 1282 height 585
type input "76"
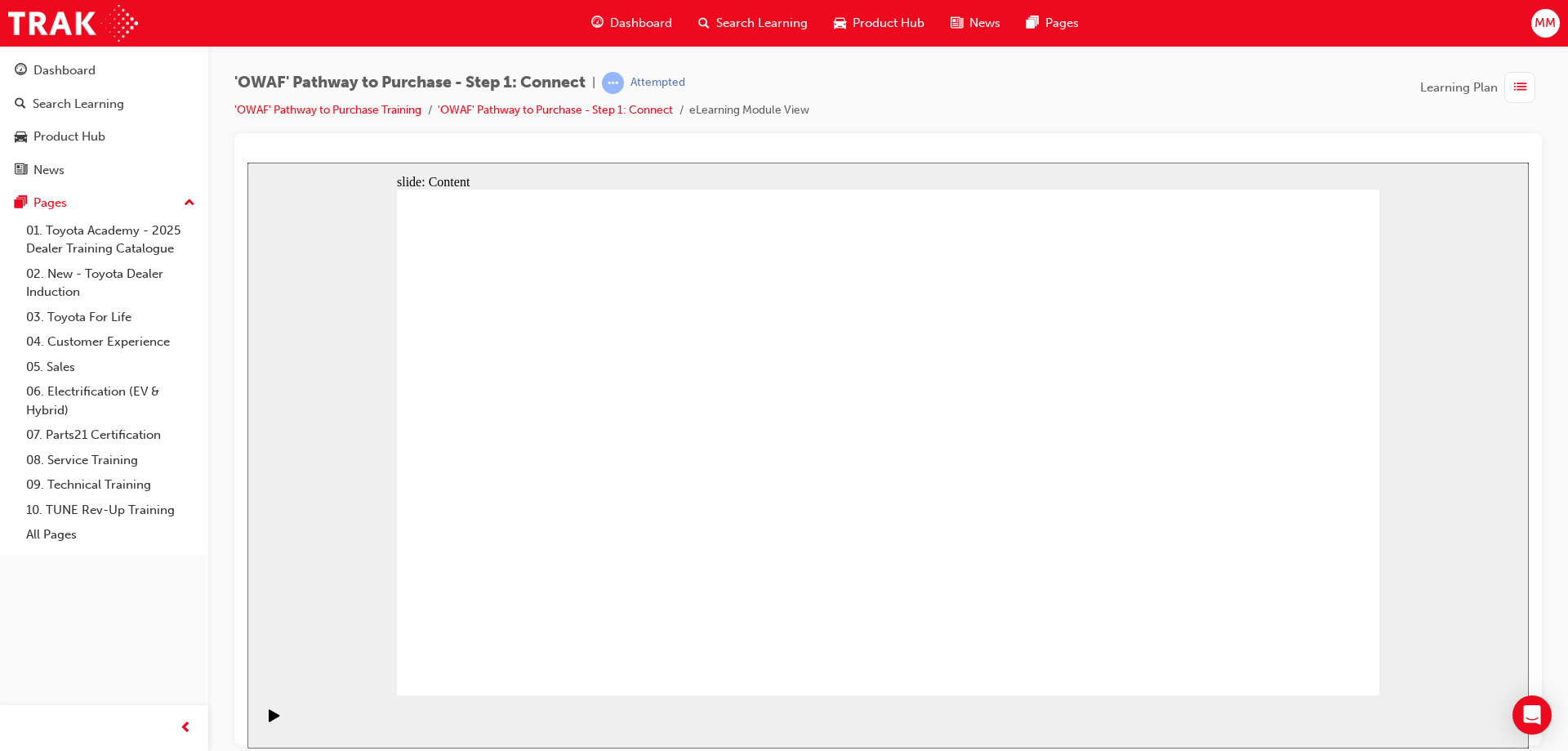
drag, startPoint x: 670, startPoint y: 363, endPoint x: 690, endPoint y: 344, distance: 27.6
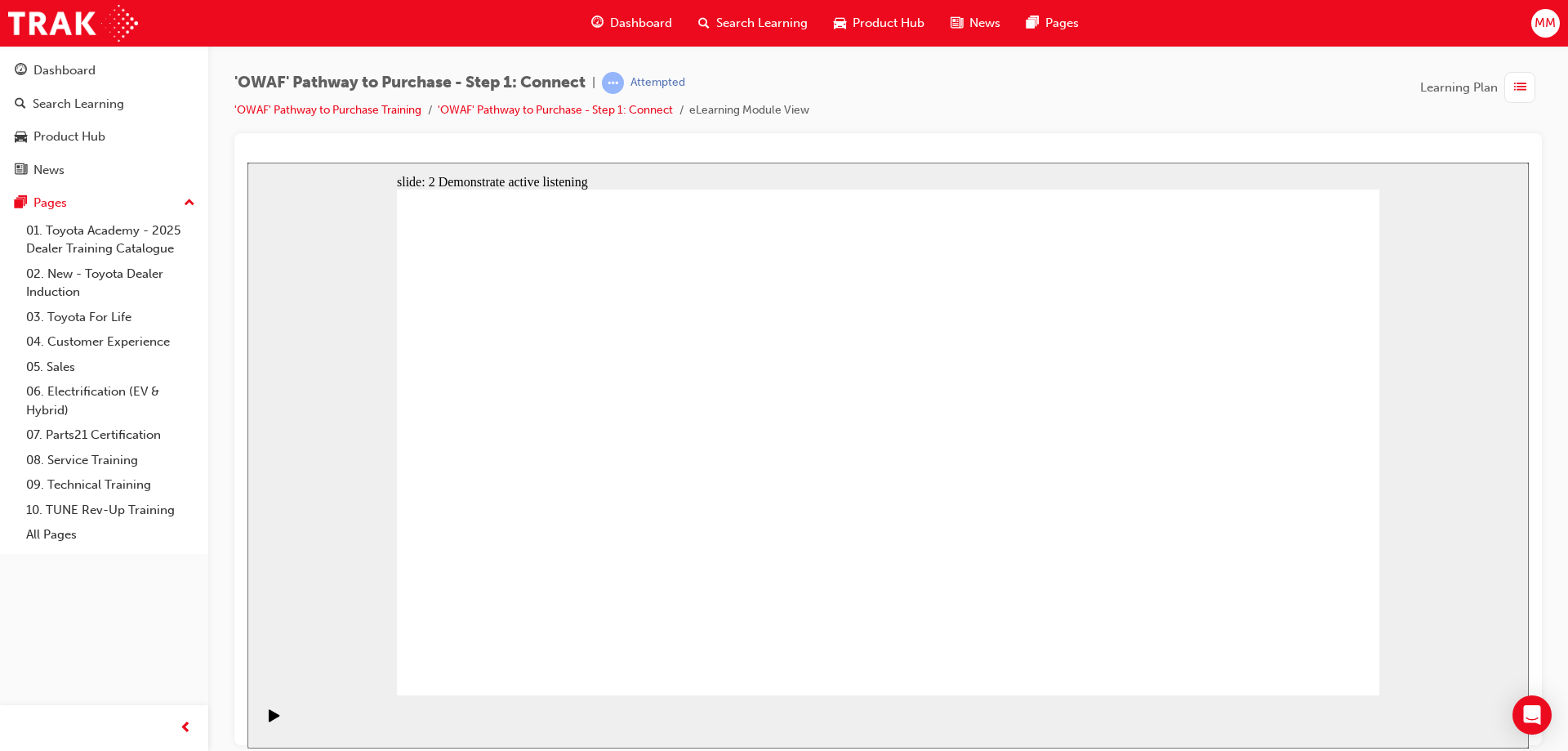
drag, startPoint x: 801, startPoint y: 334, endPoint x: 880, endPoint y: 327, distance: 79.3
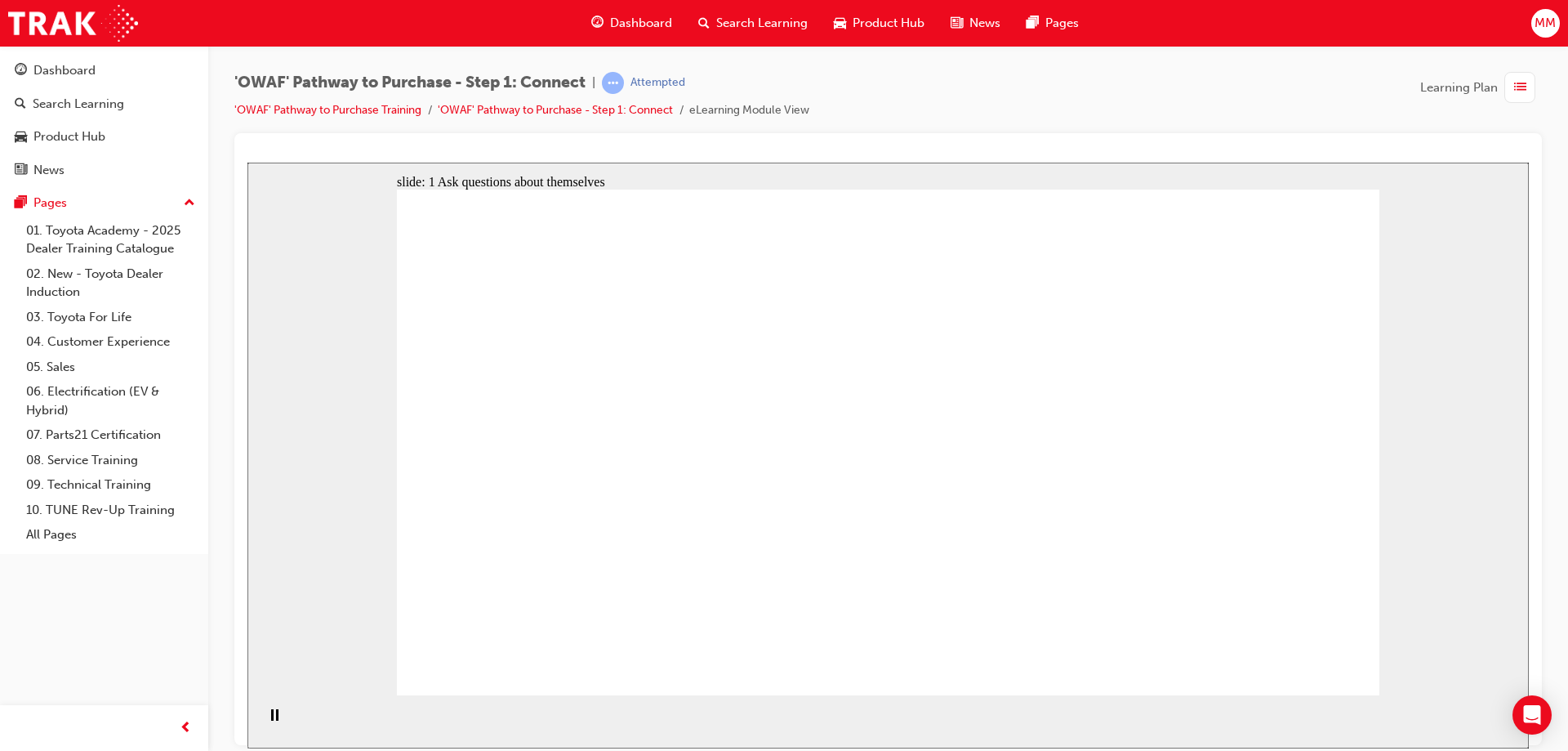
drag, startPoint x: 954, startPoint y: 326, endPoint x: 963, endPoint y: 326, distance: 9.0
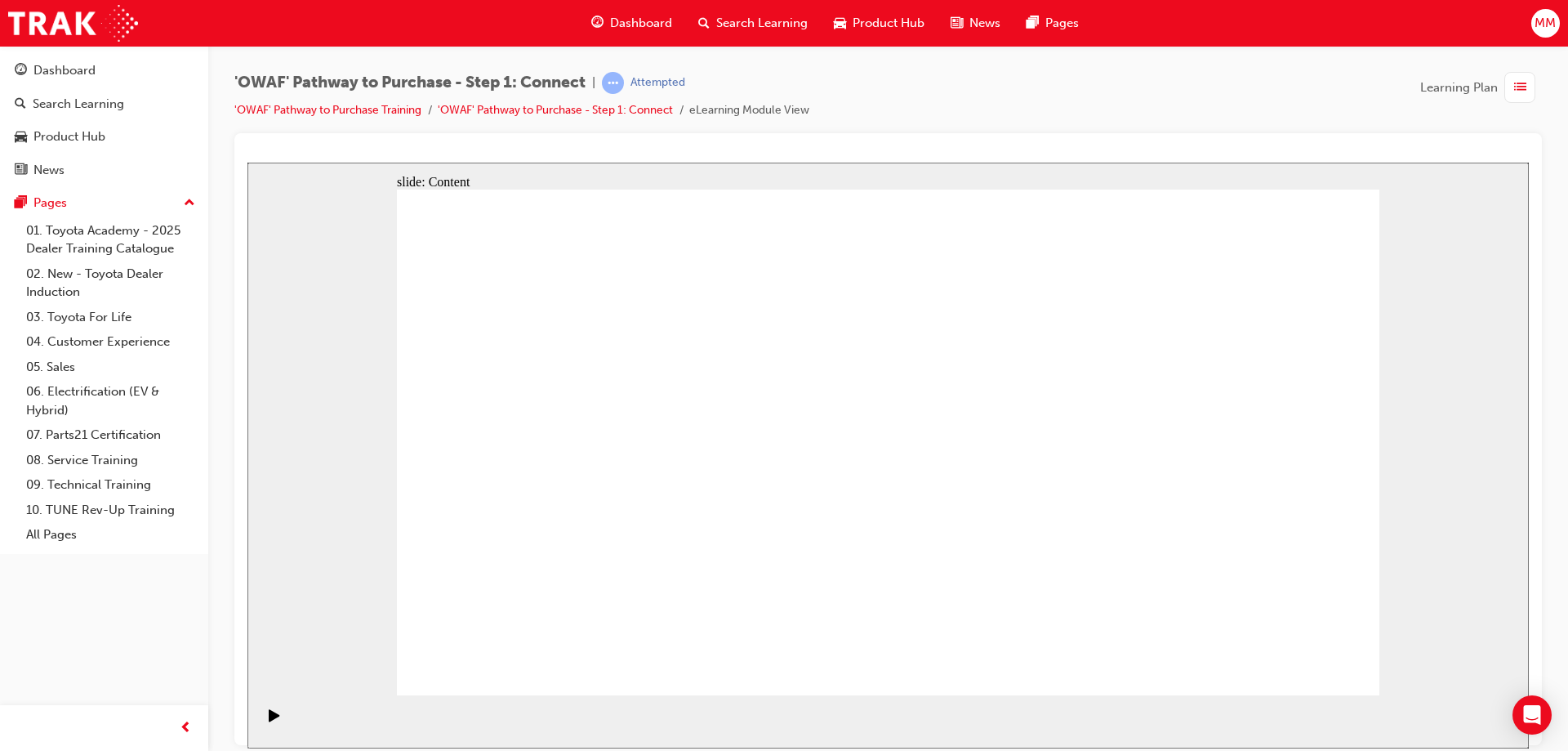
drag, startPoint x: 1212, startPoint y: 353, endPoint x: 1094, endPoint y: 429, distance: 140.4
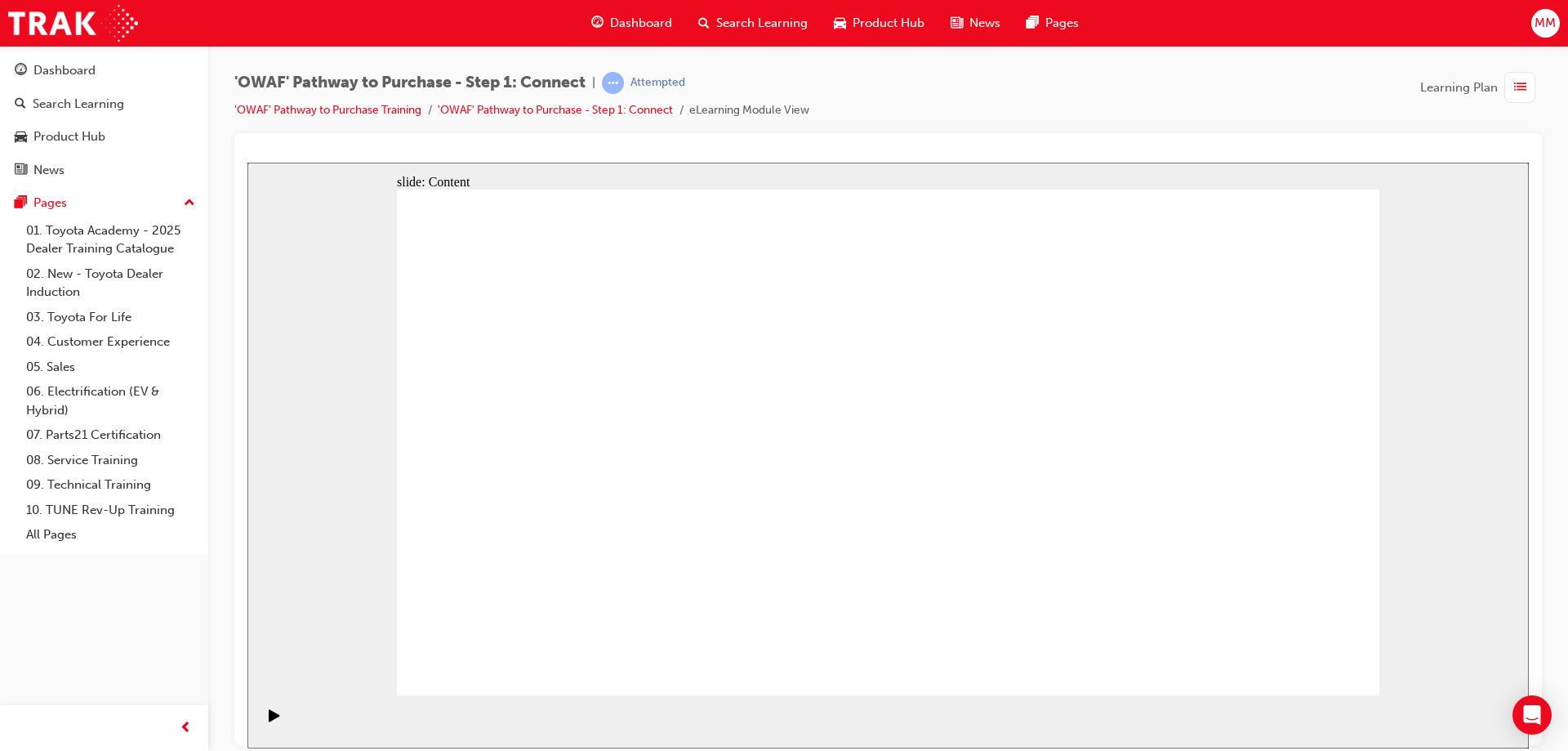
drag, startPoint x: 1176, startPoint y: 554, endPoint x: 999, endPoint y: 560, distance: 177.1
drag, startPoint x: 996, startPoint y: 560, endPoint x: 999, endPoint y: 552, distance: 8.5
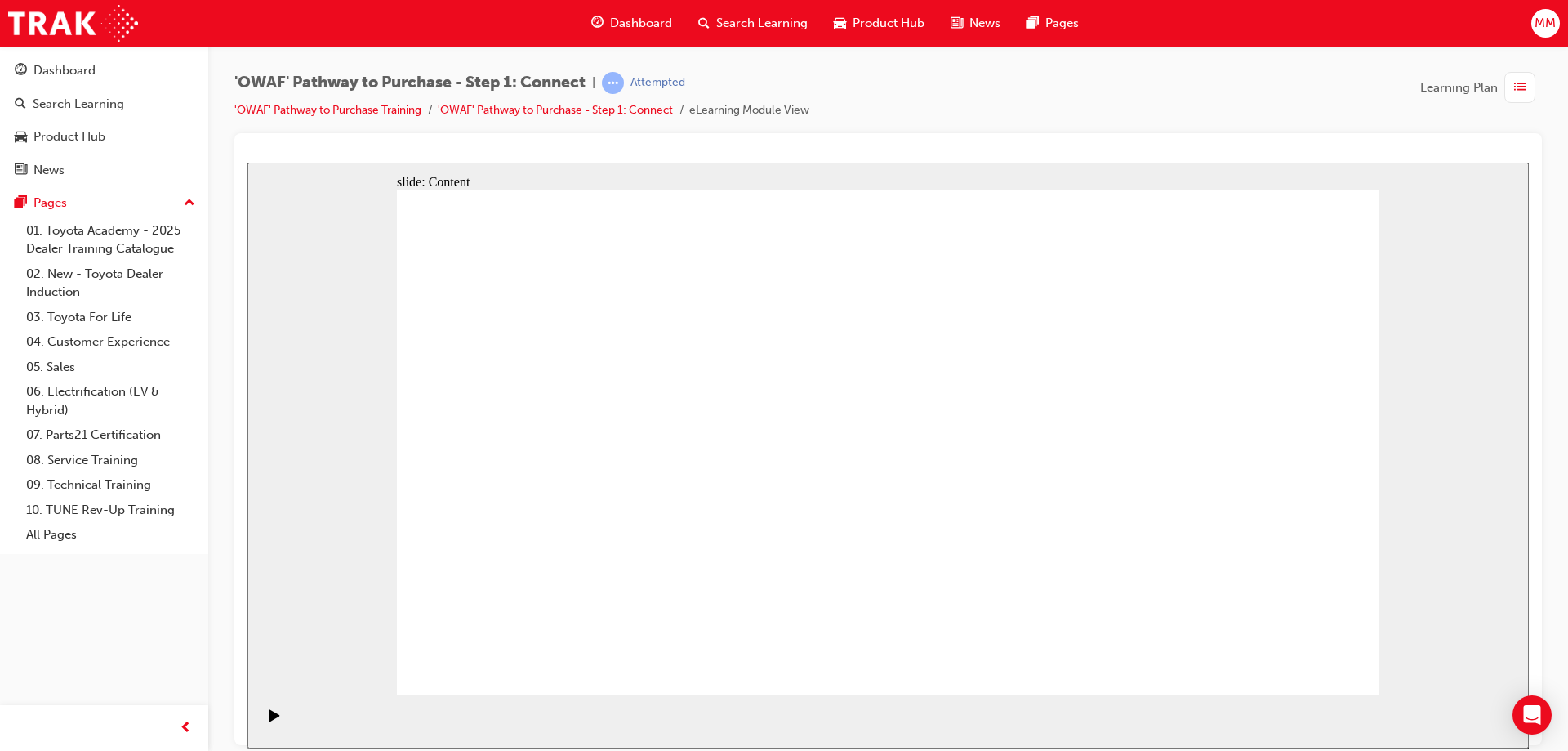
drag, startPoint x: 955, startPoint y: 530, endPoint x: 973, endPoint y: 534, distance: 18.4
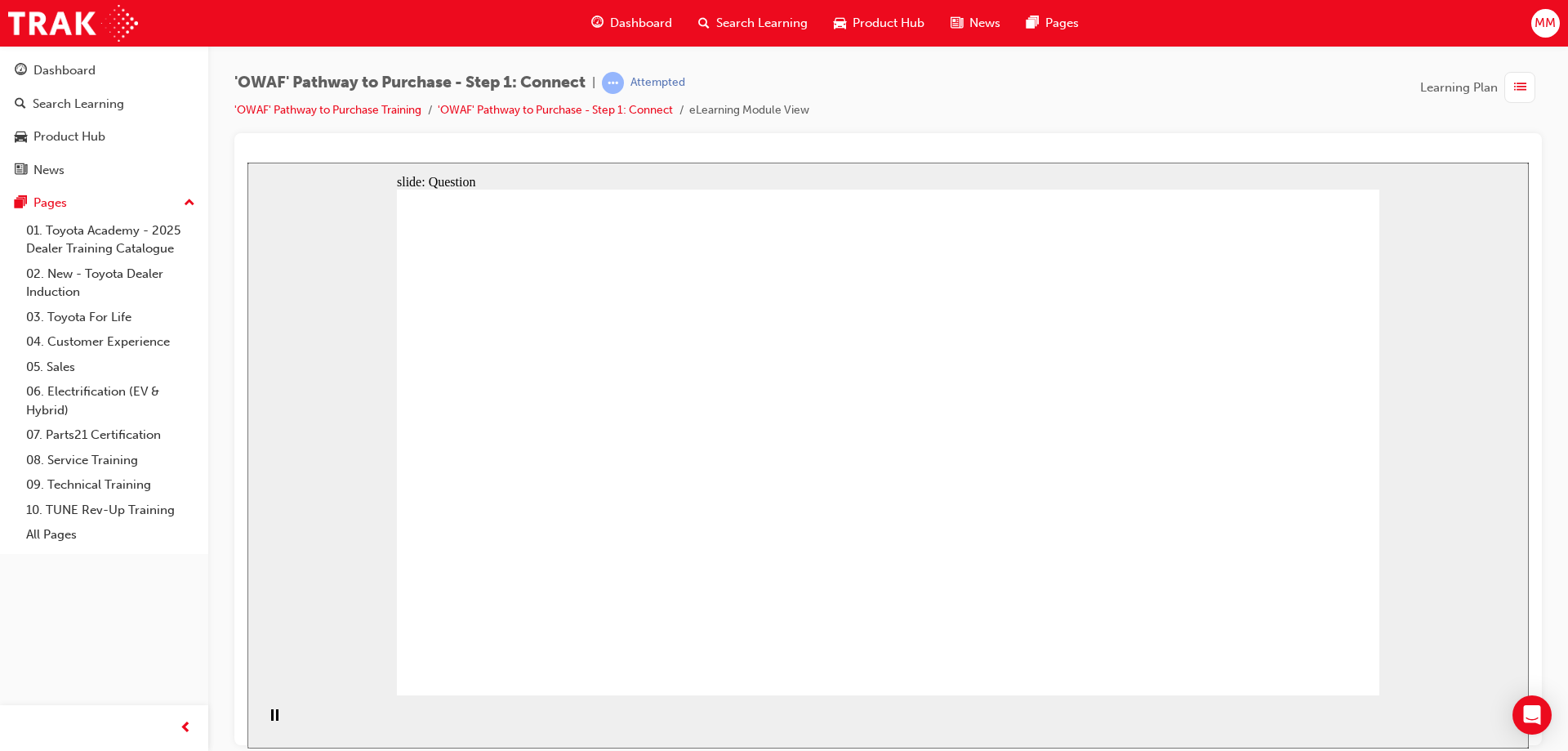
drag, startPoint x: 830, startPoint y: 486, endPoint x: 863, endPoint y: 477, distance: 34.2
drag, startPoint x: 675, startPoint y: 599, endPoint x: 1136, endPoint y: 288, distance: 556.1
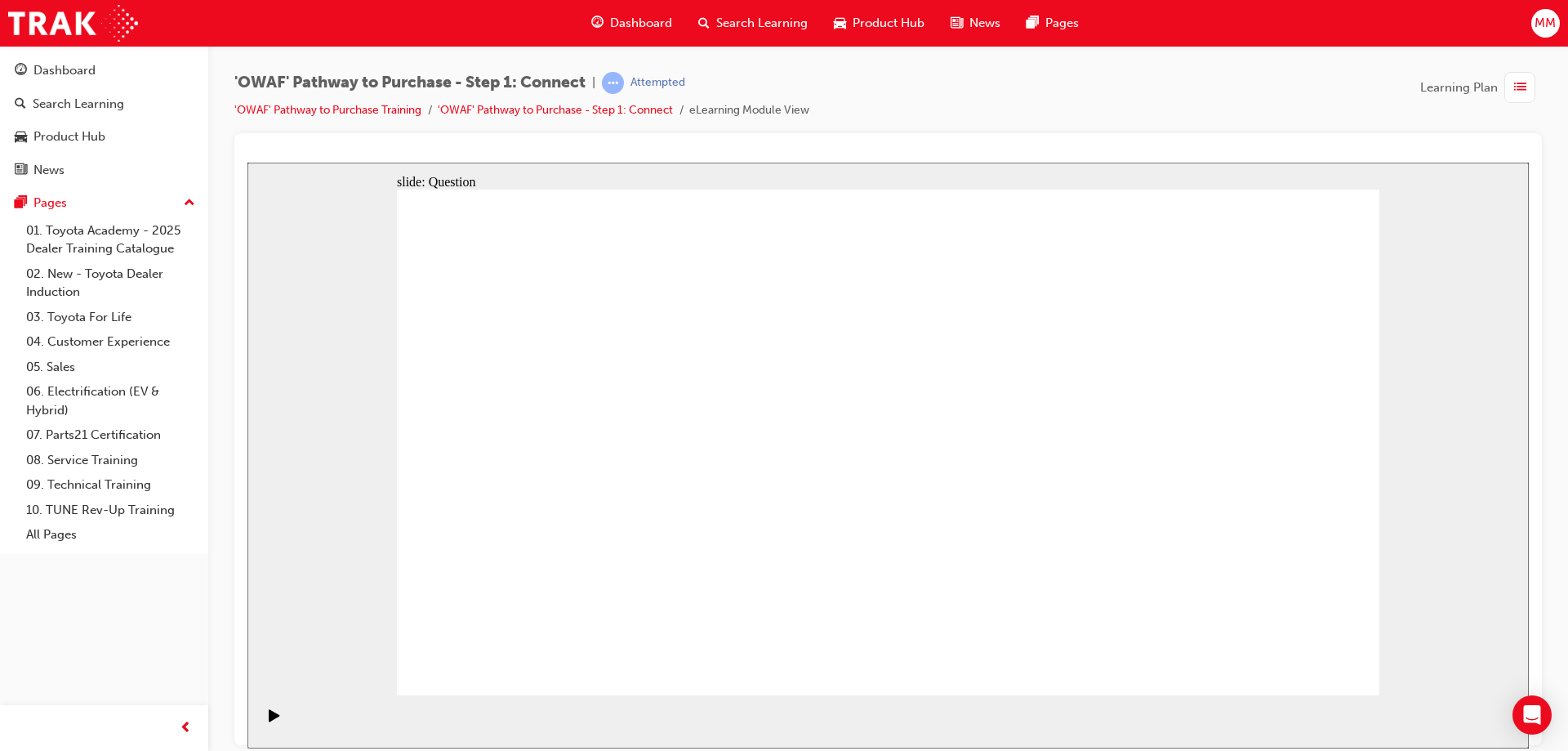
drag, startPoint x: 809, startPoint y: 597, endPoint x: 1279, endPoint y: 344, distance: 533.8
drag, startPoint x: 742, startPoint y: 479, endPoint x: 1291, endPoint y: 450, distance: 549.8
drag, startPoint x: 670, startPoint y: 584, endPoint x: 1175, endPoint y: 571, distance: 505.2
drag, startPoint x: 873, startPoint y: 501, endPoint x: 1090, endPoint y: 573, distance: 228.6
drag, startPoint x: 728, startPoint y: 490, endPoint x: 999, endPoint y: 460, distance: 272.7
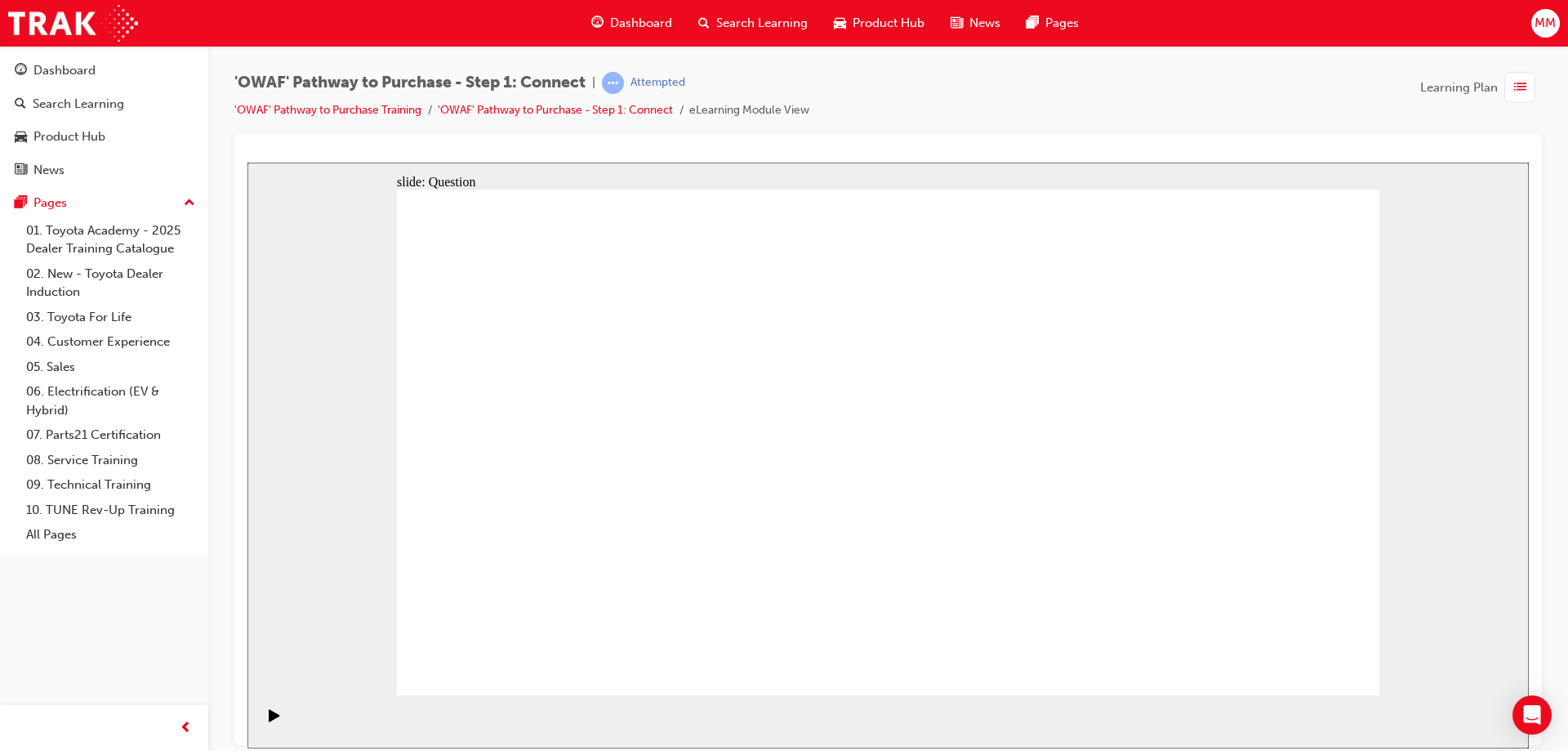
drag, startPoint x: 561, startPoint y: 481, endPoint x: 1047, endPoint y: 337, distance: 506.9
drag, startPoint x: 1300, startPoint y: 456, endPoint x: 1320, endPoint y: 276, distance: 181.1
drag, startPoint x: 1222, startPoint y: 563, endPoint x: 1305, endPoint y: 455, distance: 136.2
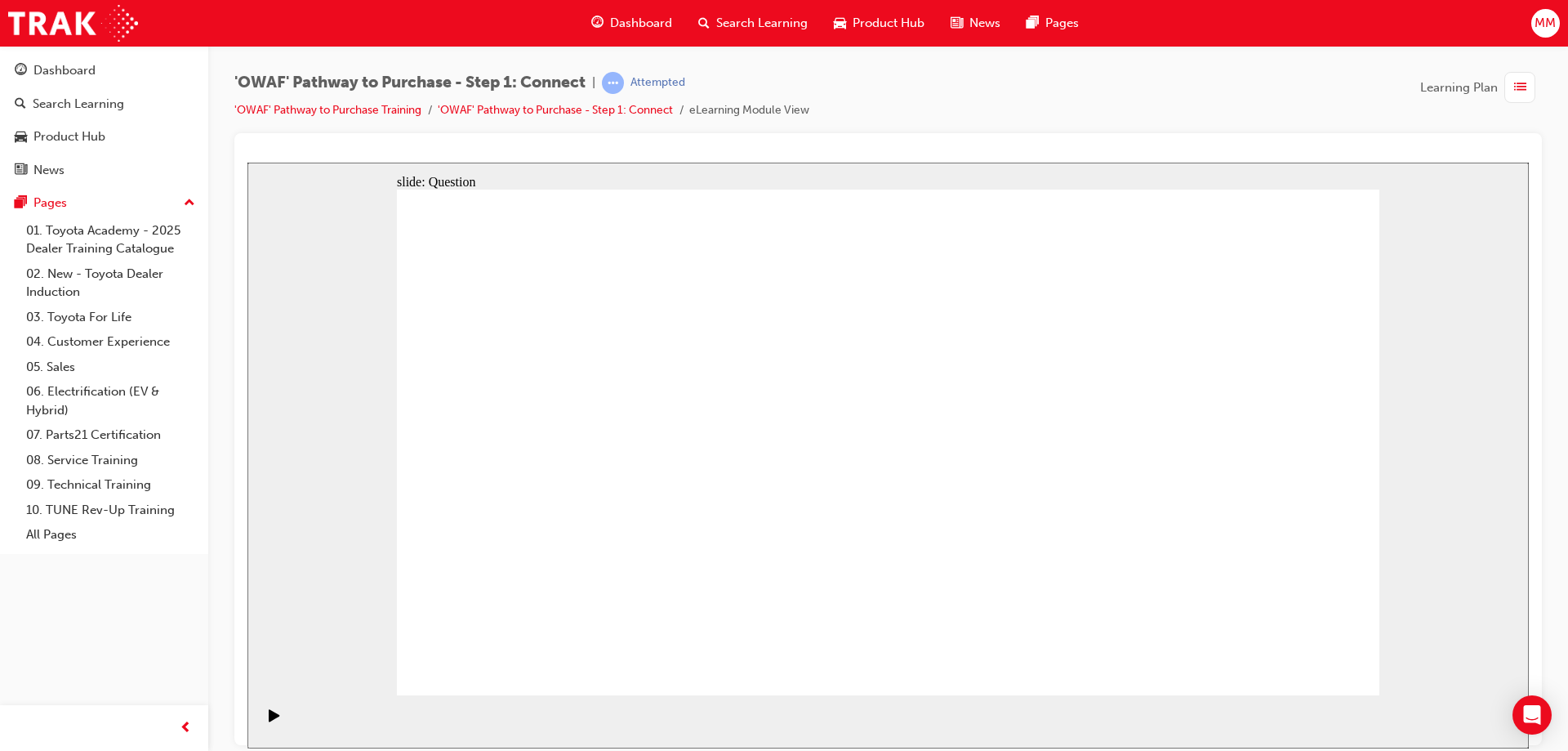
drag, startPoint x: 790, startPoint y: 589, endPoint x: 1217, endPoint y: 565, distance: 427.7
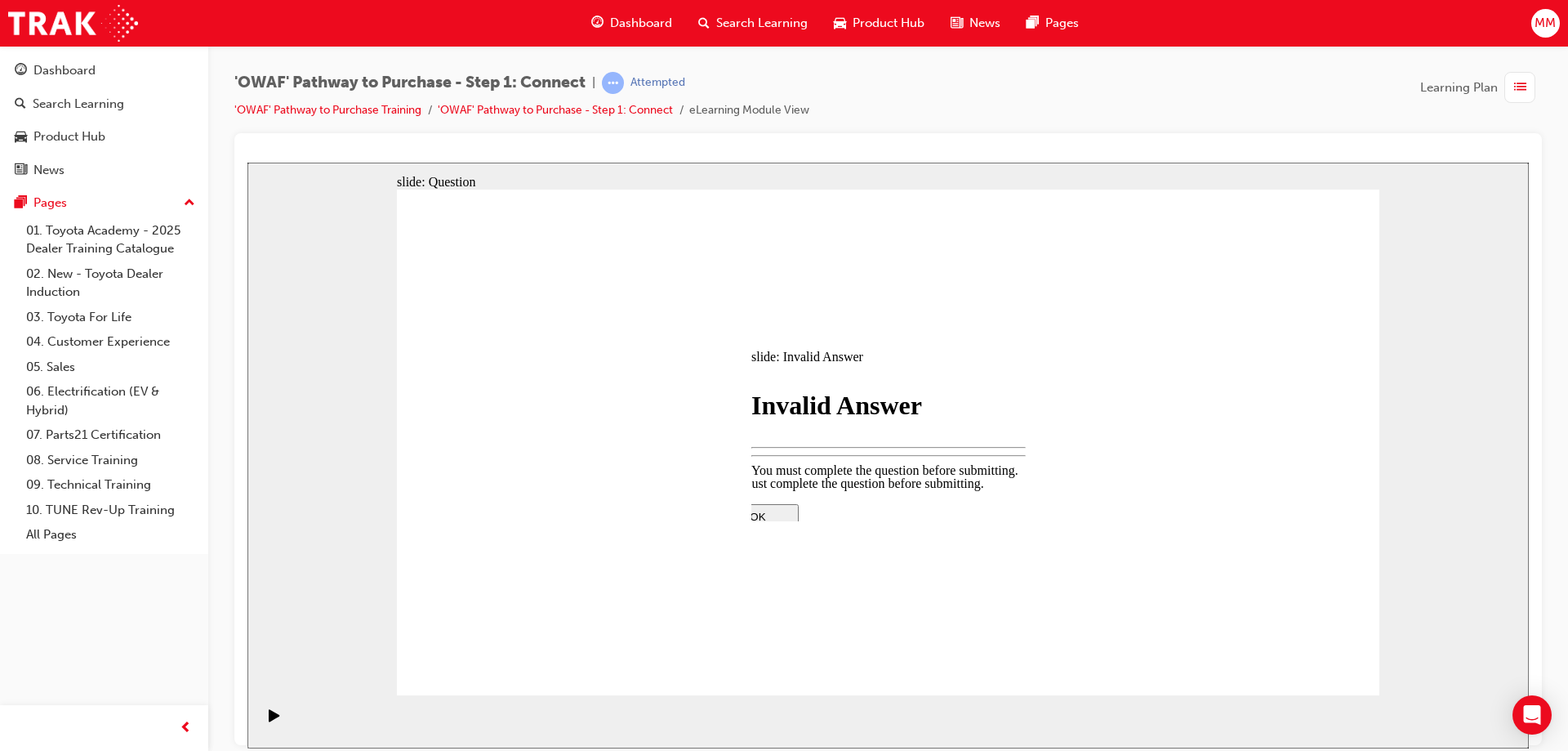
drag, startPoint x: 886, startPoint y: 499, endPoint x: 894, endPoint y: 494, distance: 9.4
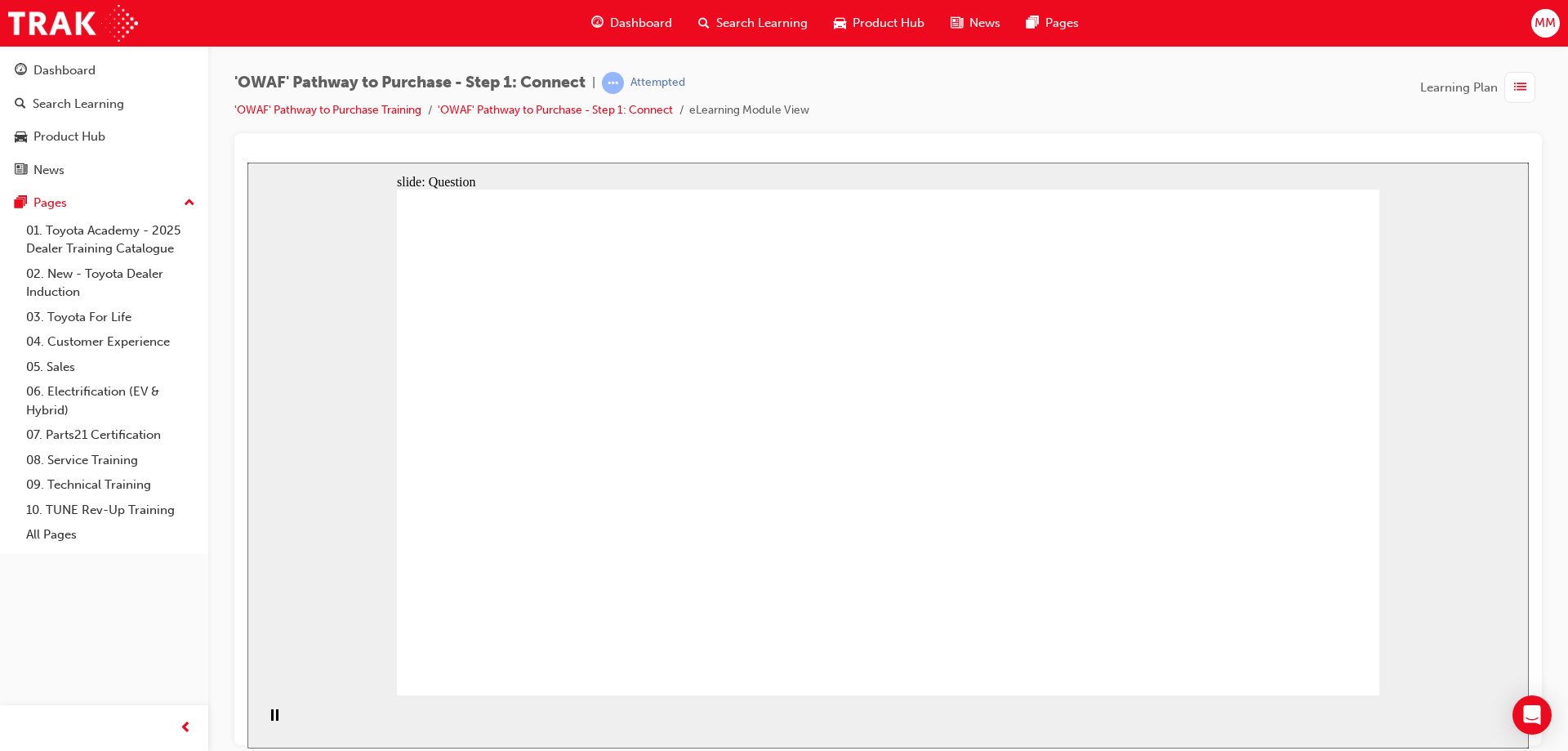
drag, startPoint x: 1098, startPoint y: 441, endPoint x: 1172, endPoint y: 464, distance: 77.5
drag, startPoint x: 1183, startPoint y: 511, endPoint x: 885, endPoint y: 506, distance: 298.0
drag, startPoint x: 1163, startPoint y: 507, endPoint x: 549, endPoint y: 490, distance: 614.2
drag, startPoint x: 1174, startPoint y: 508, endPoint x: 920, endPoint y: 501, distance: 254.1
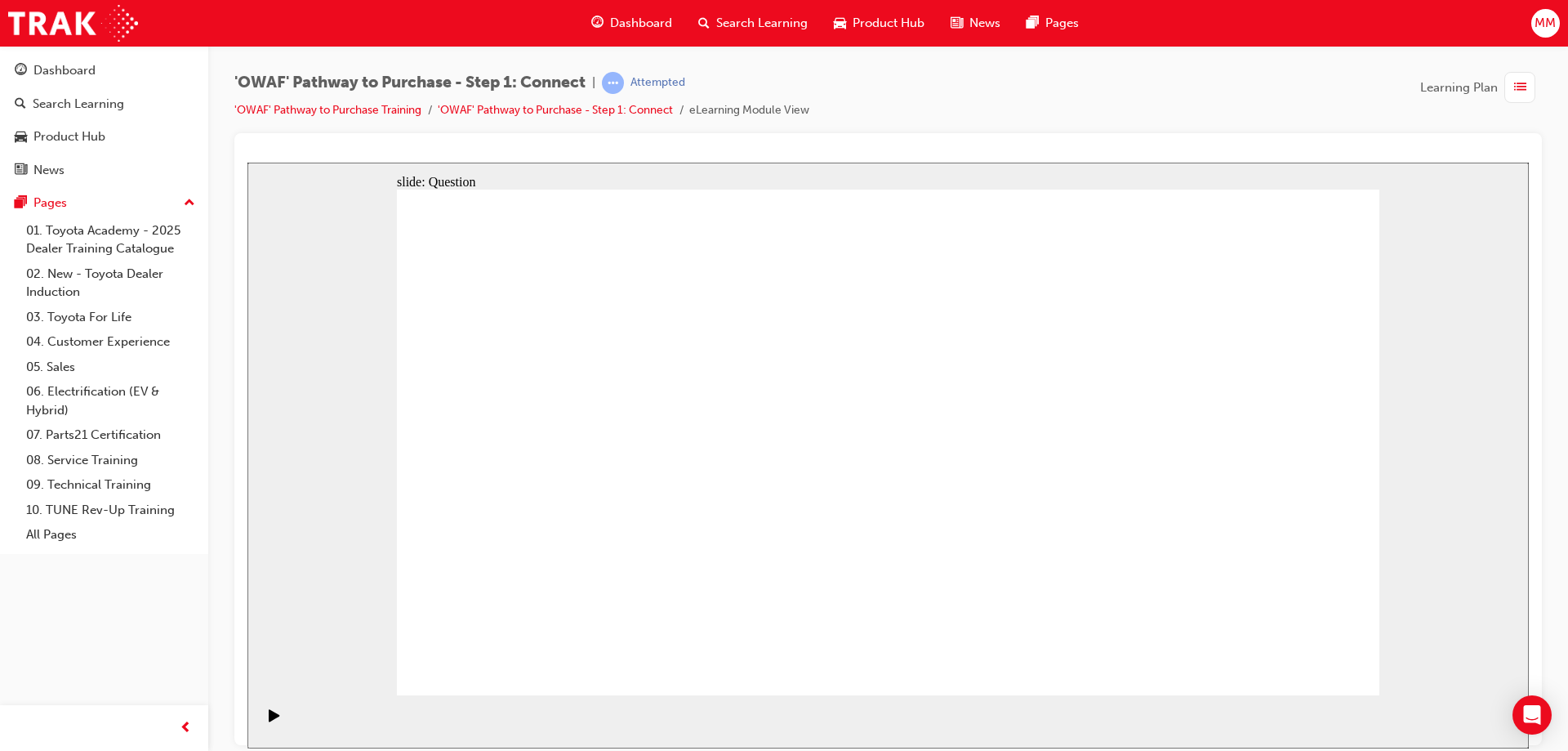
drag, startPoint x: 1194, startPoint y: 518, endPoint x: 922, endPoint y: 505, distance: 272.3
drag, startPoint x: 1183, startPoint y: 505, endPoint x: 915, endPoint y: 495, distance: 268.2
drag, startPoint x: 1227, startPoint y: 562, endPoint x: 633, endPoint y: 532, distance: 594.8
drag, startPoint x: 1207, startPoint y: 542, endPoint x: 640, endPoint y: 515, distance: 567.6
drag, startPoint x: 1029, startPoint y: 510, endPoint x: 573, endPoint y: 511, distance: 456.0
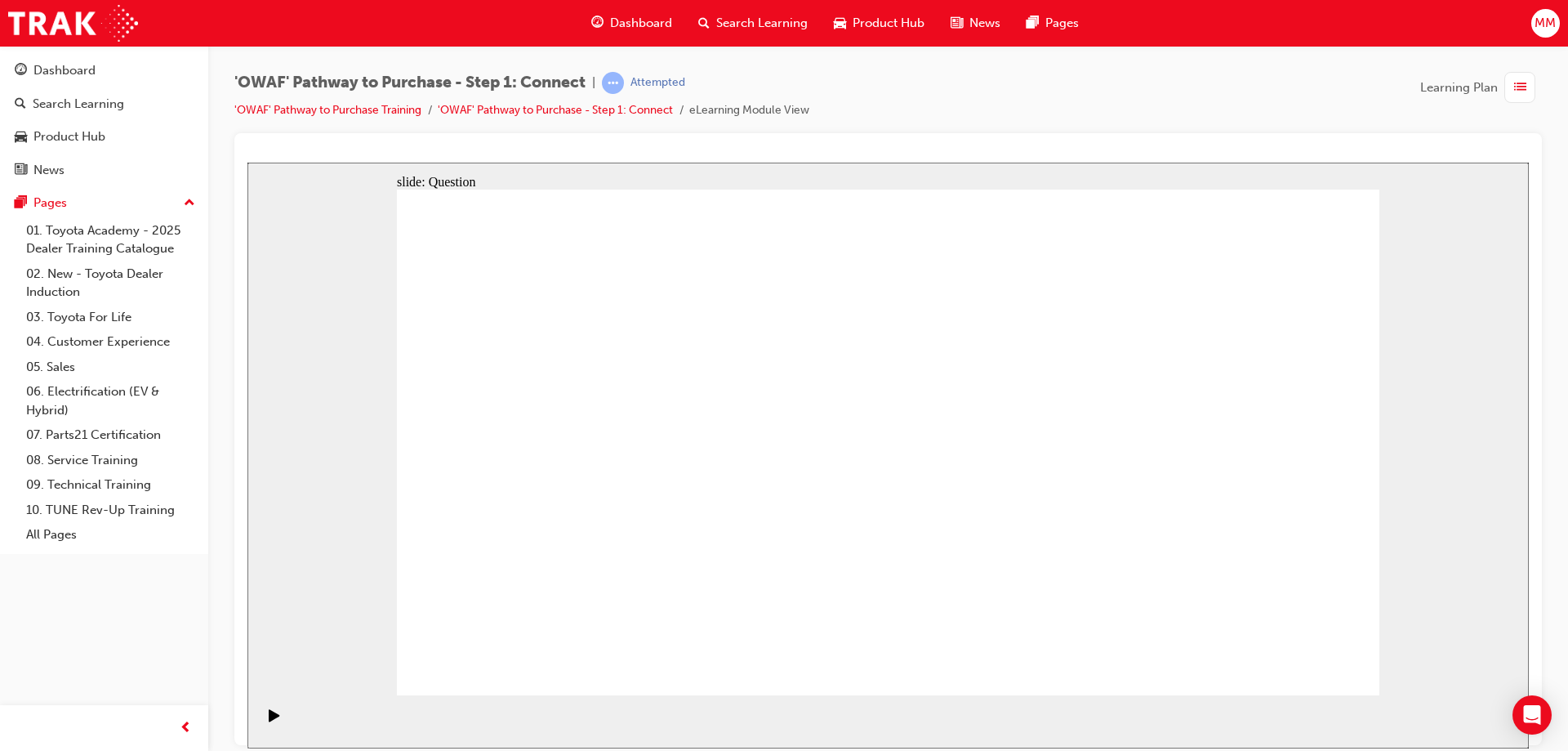
drag, startPoint x: 876, startPoint y: 557, endPoint x: 879, endPoint y: 547, distance: 10.4
radio input "true"
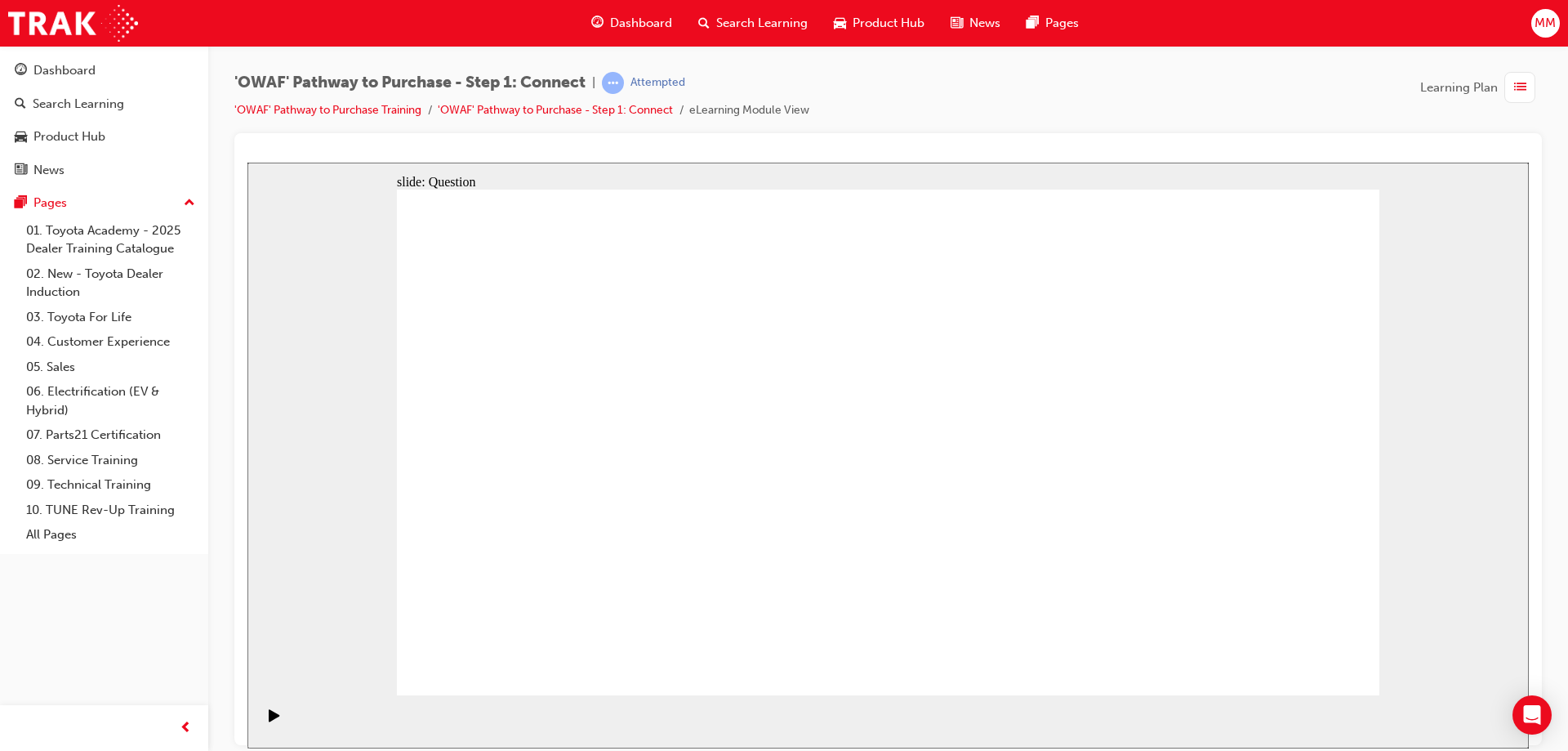
checkbox input "true"
drag, startPoint x: 750, startPoint y: 496, endPoint x: 809, endPoint y: 494, distance: 59.0
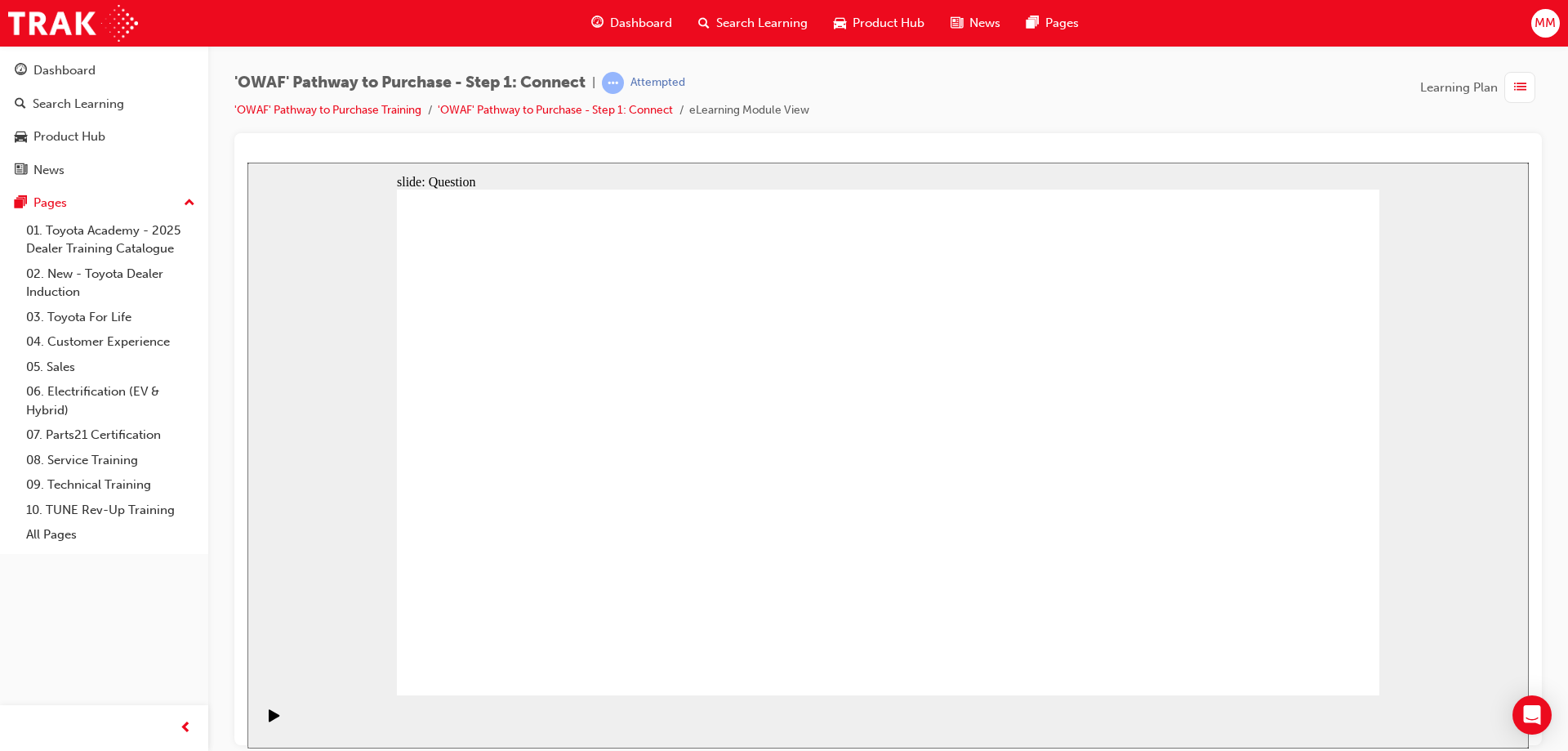
checkbox input "true"
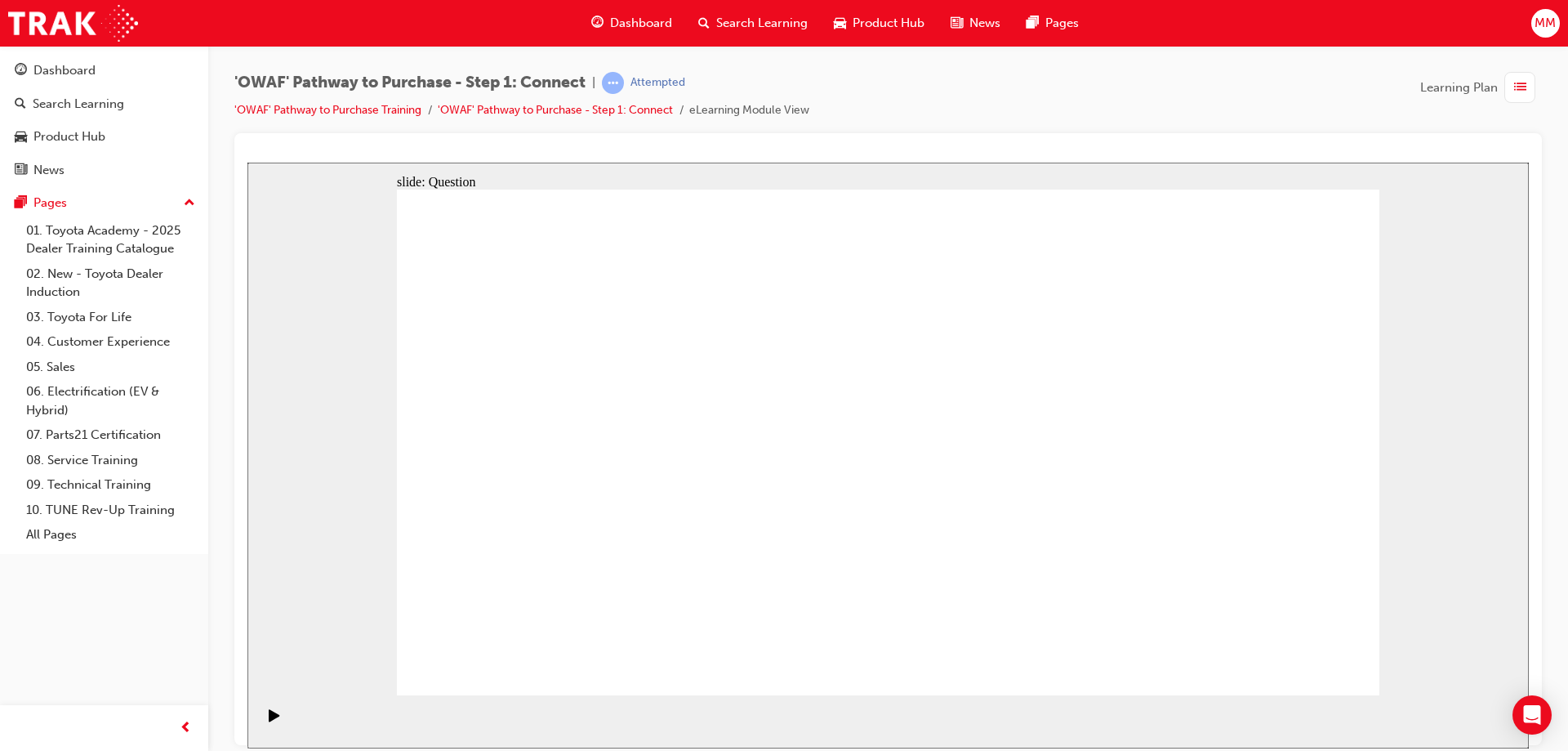
drag, startPoint x: 646, startPoint y: 610, endPoint x: 966, endPoint y: 392, distance: 387.2
drag, startPoint x: 801, startPoint y: 652, endPoint x: 1164, endPoint y: 389, distance: 448.3
drag, startPoint x: 962, startPoint y: 596, endPoint x: 607, endPoint y: 431, distance: 391.5
drag, startPoint x: 1135, startPoint y: 549, endPoint x: 820, endPoint y: 437, distance: 334.3
